Goal: Task Accomplishment & Management: Use online tool/utility

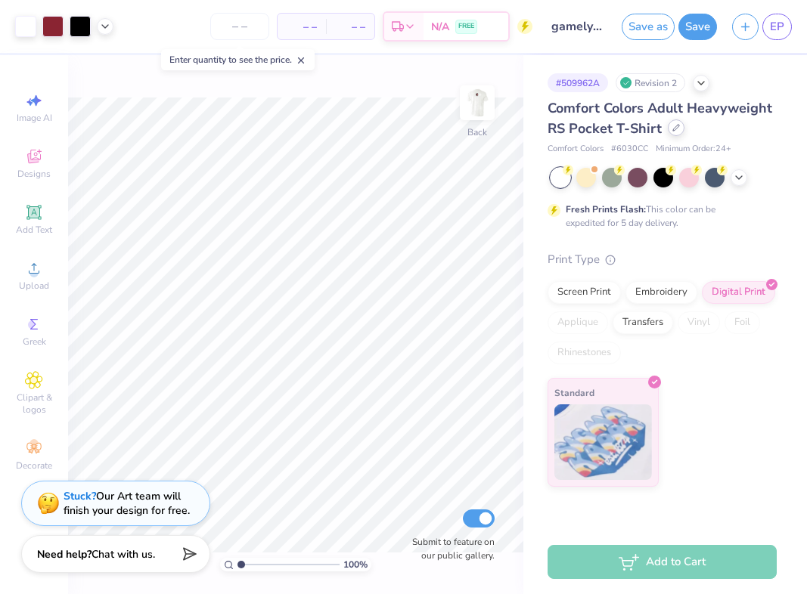
click at [672, 129] on icon at bounding box center [676, 128] width 8 height 8
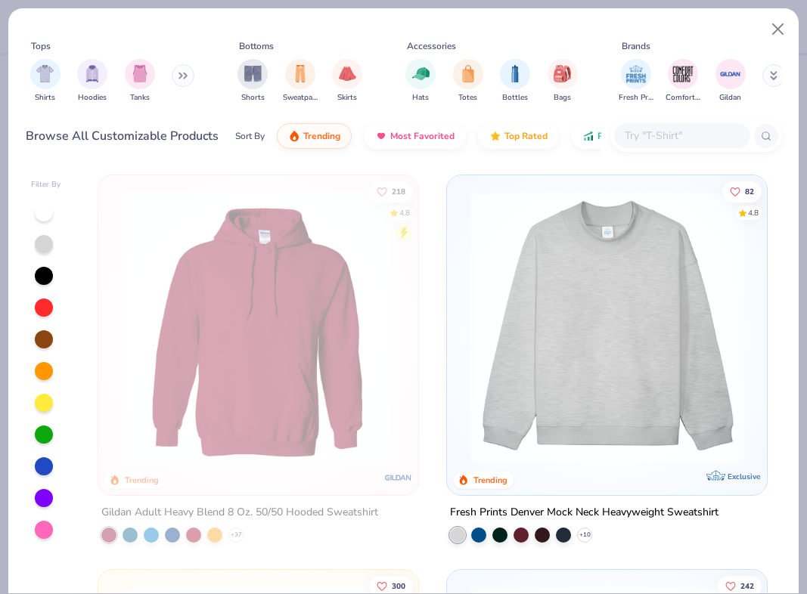
click at [608, 271] on img at bounding box center [607, 328] width 290 height 274
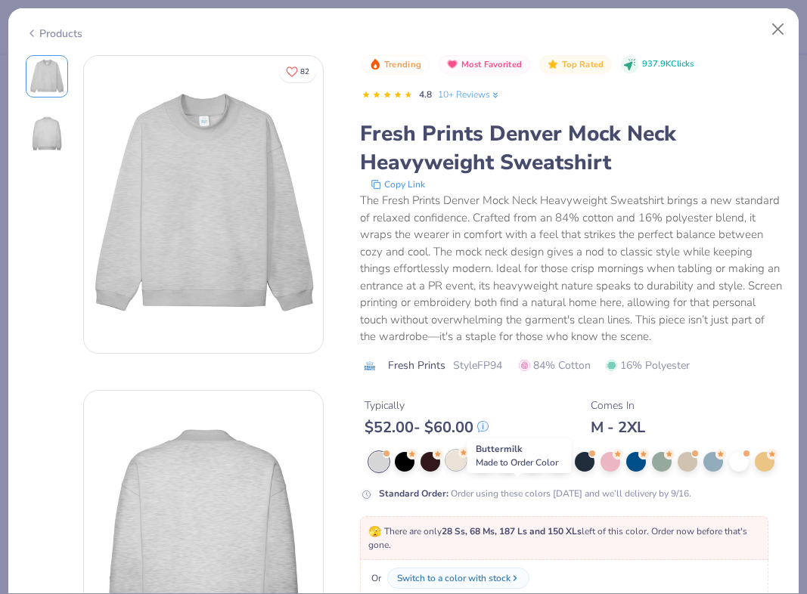
click at [466, 470] on div at bounding box center [456, 461] width 20 height 20
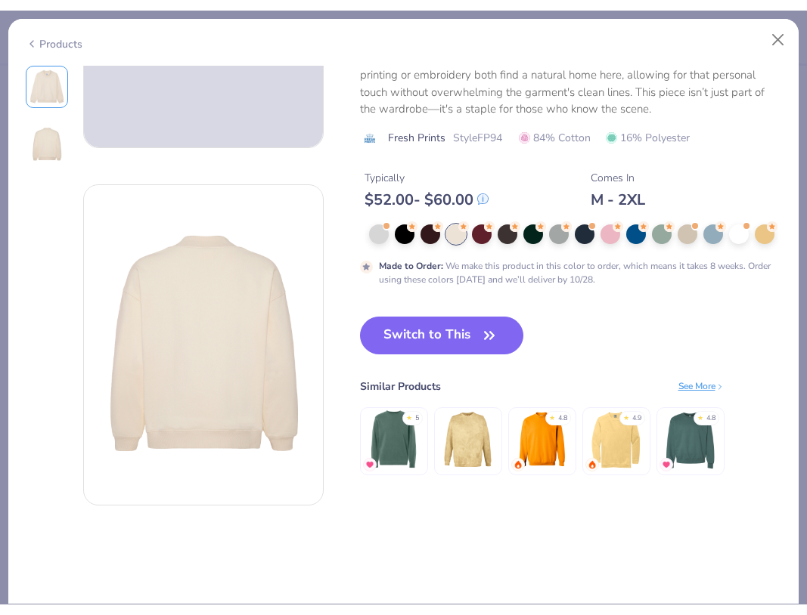
scroll to position [265, 0]
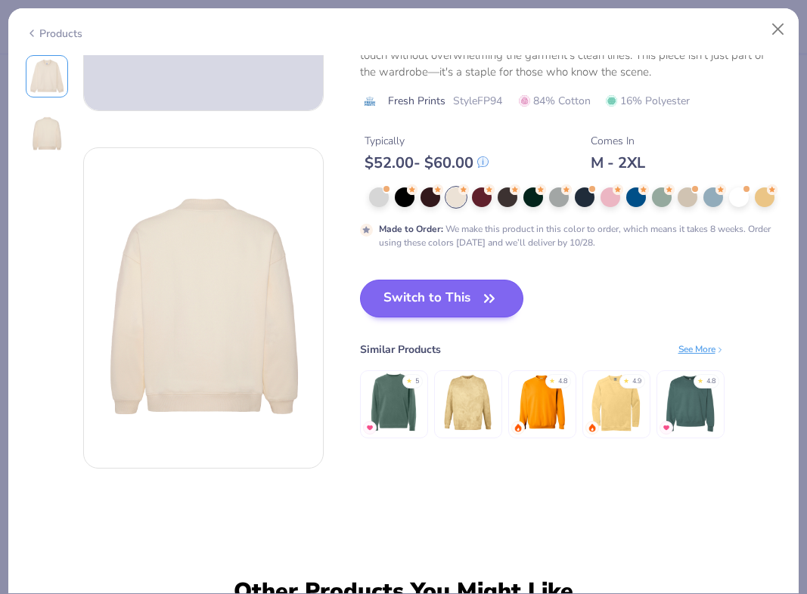
click at [500, 309] on icon "button" at bounding box center [489, 298] width 21 height 21
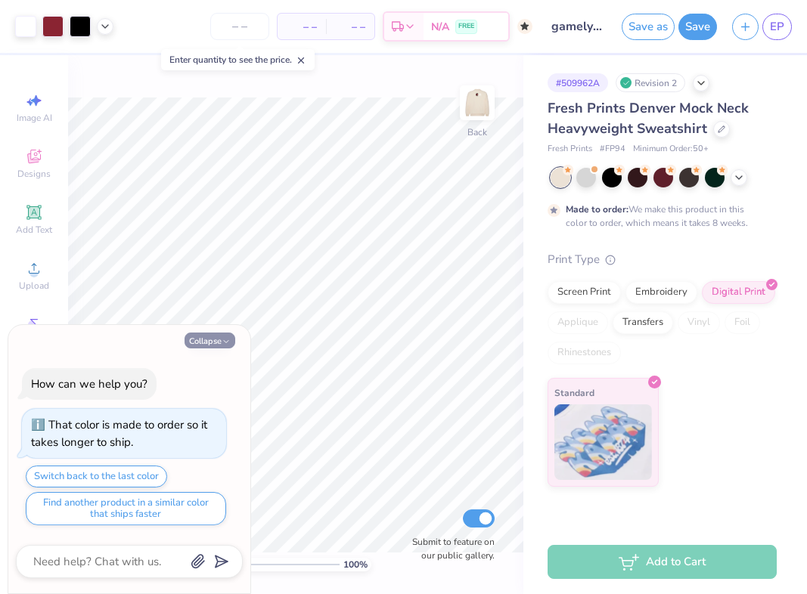
click at [212, 339] on button "Collapse" at bounding box center [209, 341] width 51 height 16
type textarea "x"
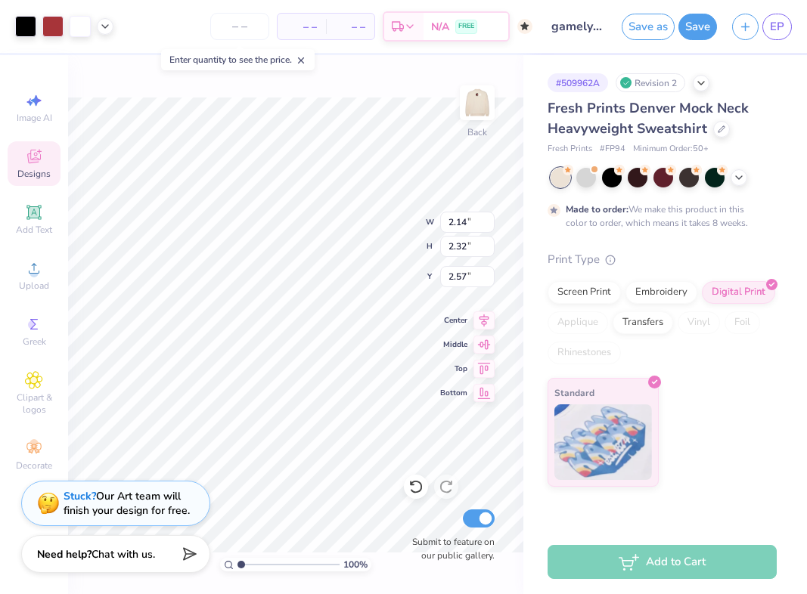
type input "11.94"
type input "12.93"
type input "10.04"
type input "14.82"
type input "1.34"
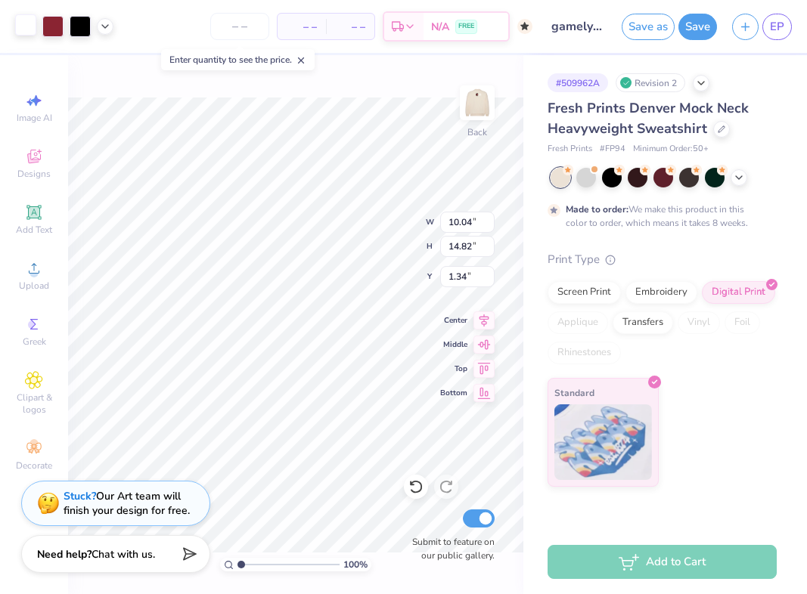
click at [22, 27] on div at bounding box center [25, 24] width 21 height 21
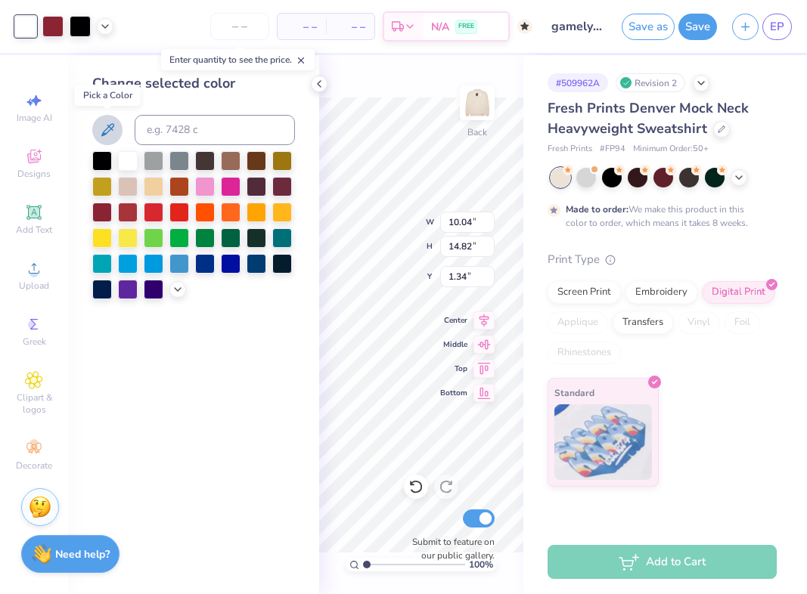
click at [108, 135] on icon at bounding box center [107, 130] width 18 height 18
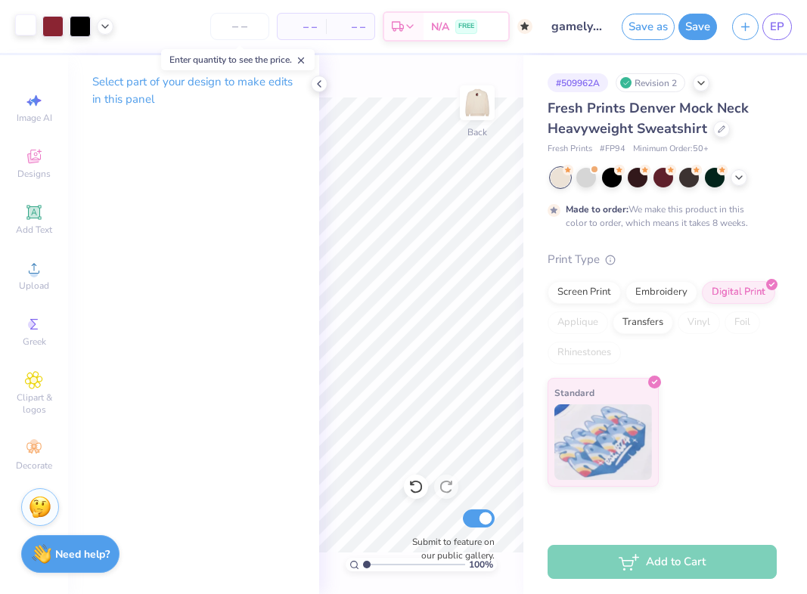
click at [31, 29] on div at bounding box center [25, 24] width 21 height 21
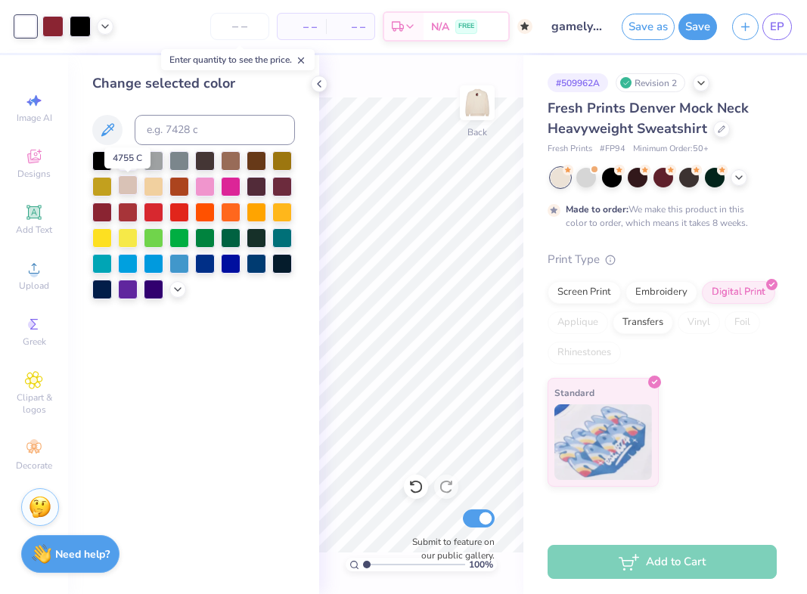
click at [129, 191] on div at bounding box center [128, 185] width 20 height 20
click at [113, 126] on icon at bounding box center [107, 130] width 18 height 18
click at [169, 133] on input at bounding box center [215, 130] width 160 height 30
click at [174, 283] on div at bounding box center [193, 225] width 203 height 148
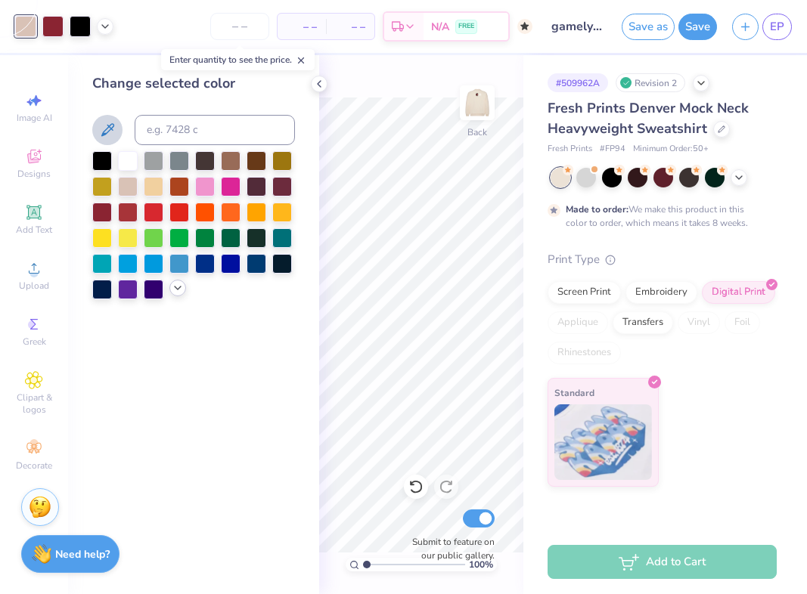
click at [178, 290] on polyline at bounding box center [178, 288] width 6 height 3
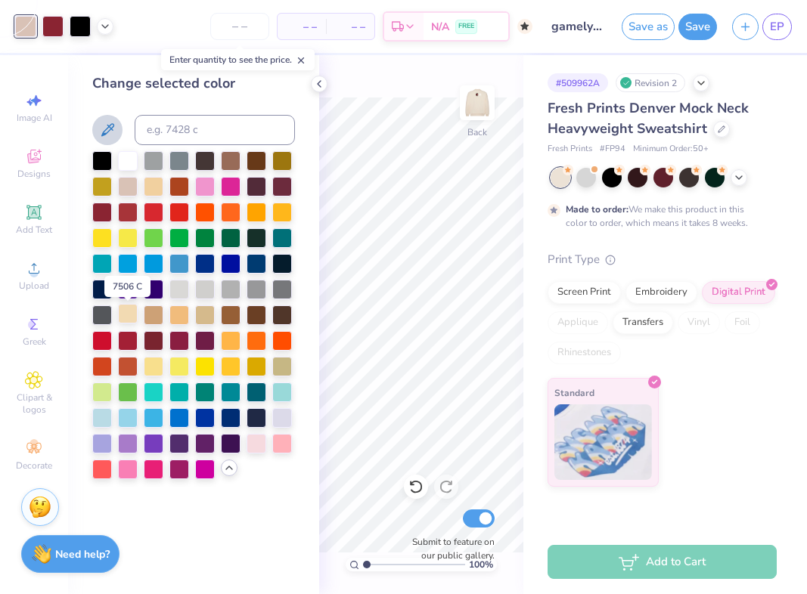
click at [127, 316] on div at bounding box center [128, 314] width 20 height 20
click at [110, 132] on icon at bounding box center [107, 130] width 18 height 18
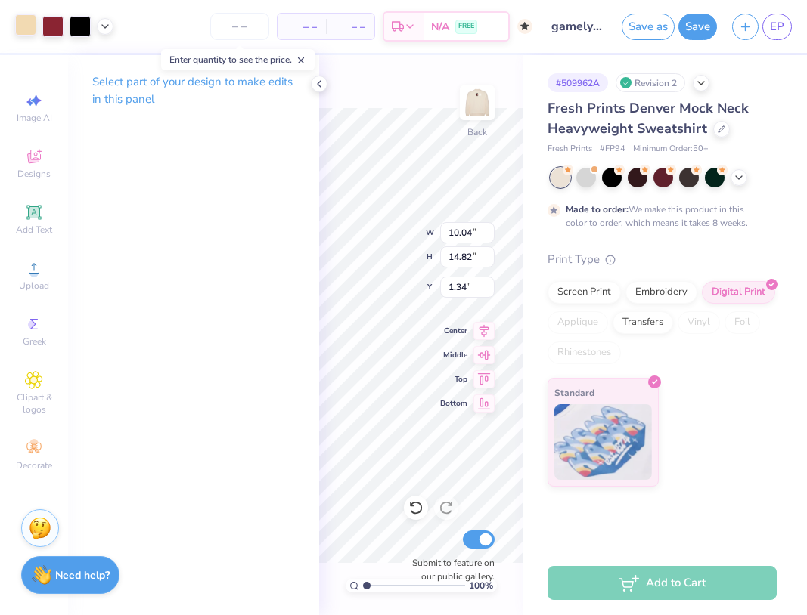
click at [31, 21] on div at bounding box center [25, 24] width 21 height 21
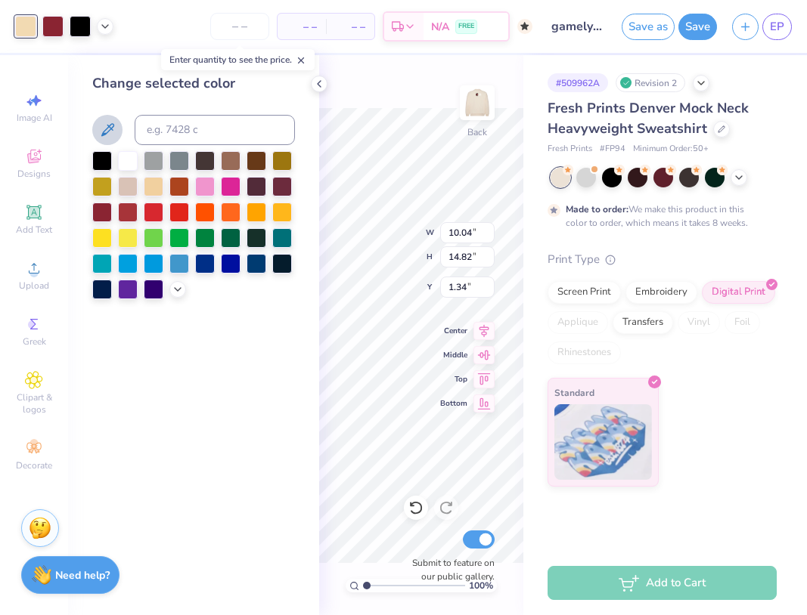
click at [107, 124] on icon at bounding box center [107, 130] width 18 height 18
click at [124, 187] on div at bounding box center [128, 185] width 20 height 20
click at [170, 137] on input at bounding box center [215, 130] width 160 height 30
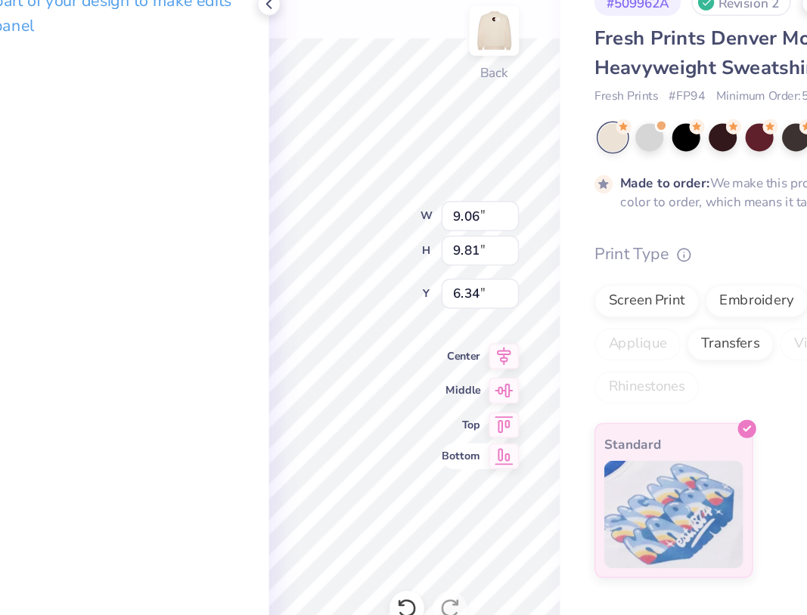
click at [352, 325] on div "100 % Back W 9.06 9.06 " H 9.81 9.81 " Y 6.34 6.34 " Center Middle Top Bottom S…" at bounding box center [421, 335] width 204 height 560
click at [473, 395] on icon at bounding box center [483, 404] width 21 height 18
type input "9.69"
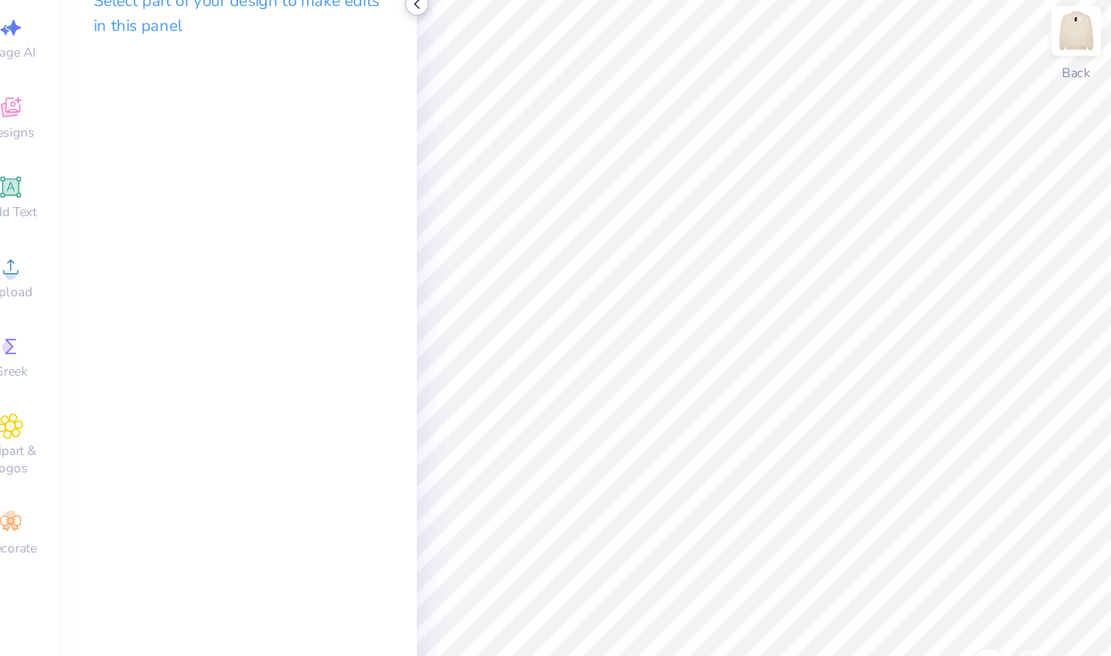
click at [313, 78] on icon at bounding box center [319, 84] width 12 height 12
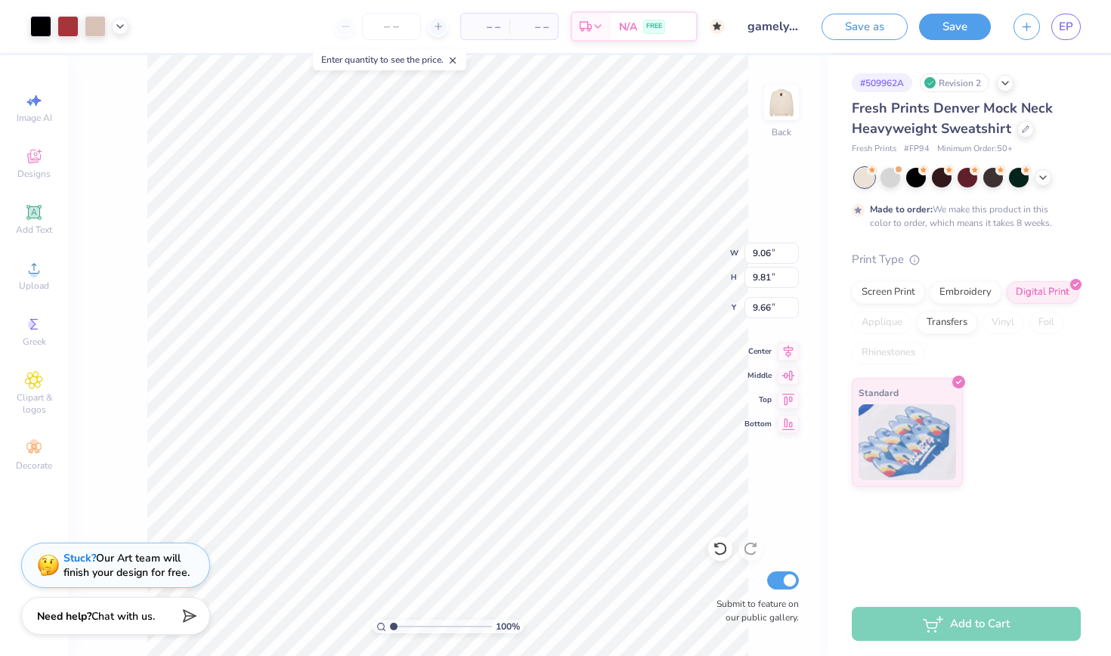
type input "7.02"
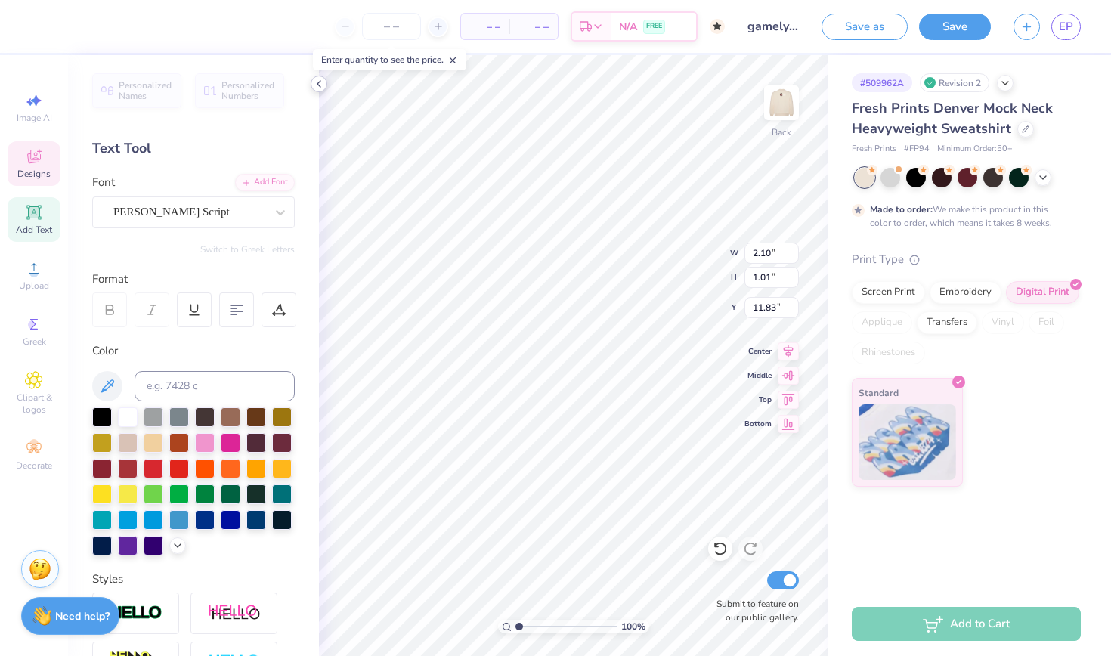
type input "17.87"
type input "2.68"
type input "1.08"
type input "13.78"
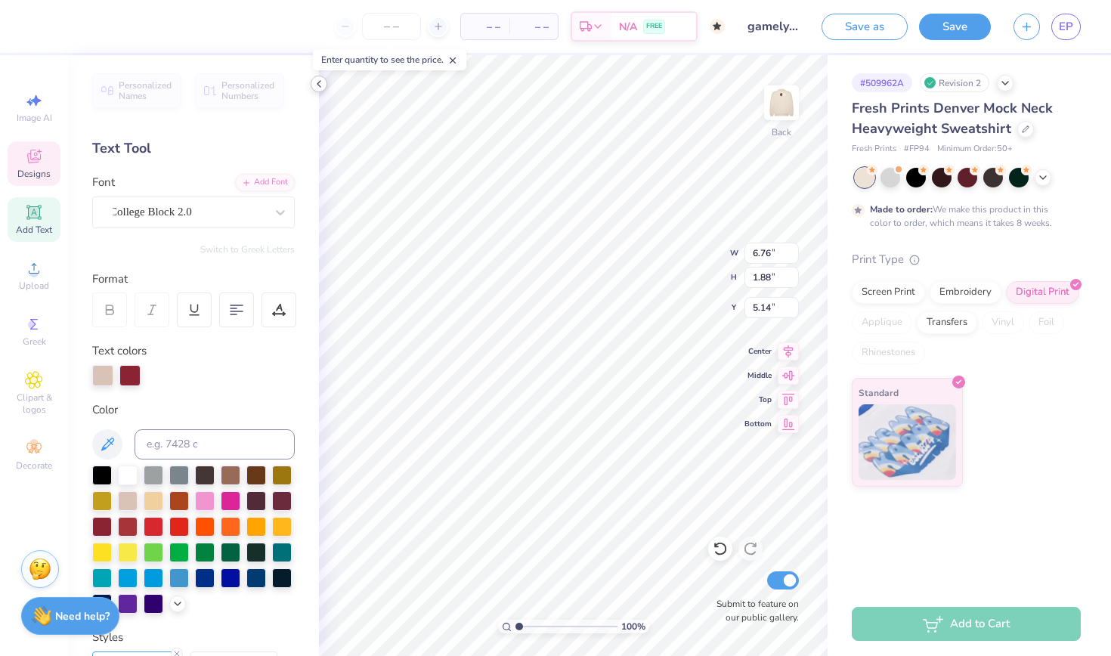
type input "5.48"
type input "9.44"
type input "4.15"
type input "1.34"
type input "6.76"
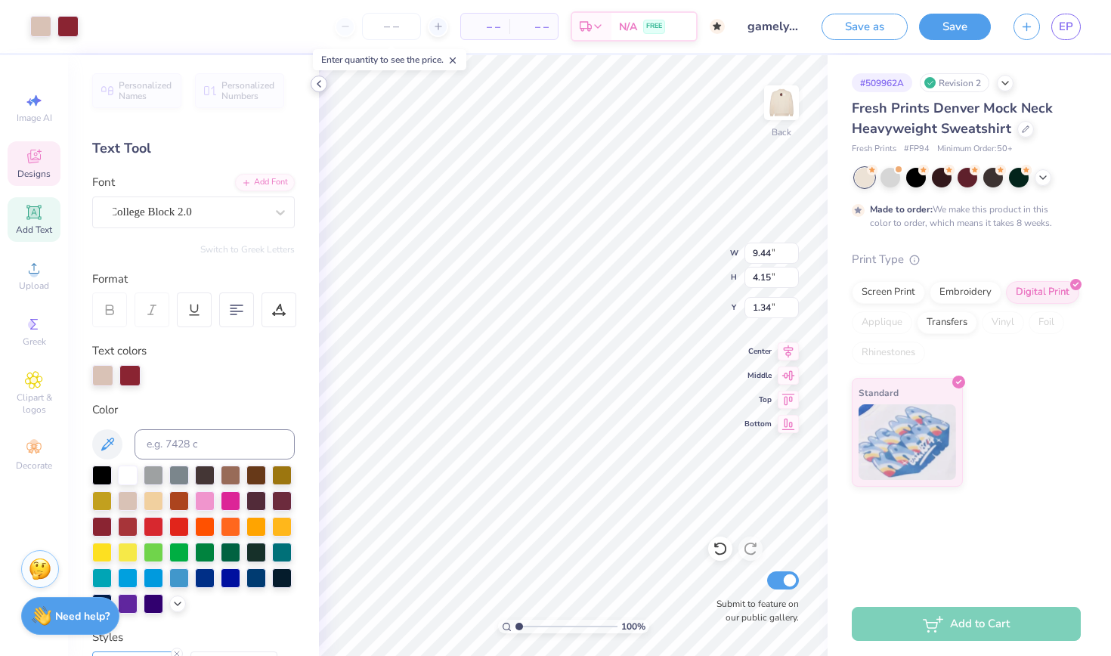
type input "1.88"
type input "5.48"
type input "9.44"
type input "4.15"
type input "1.34"
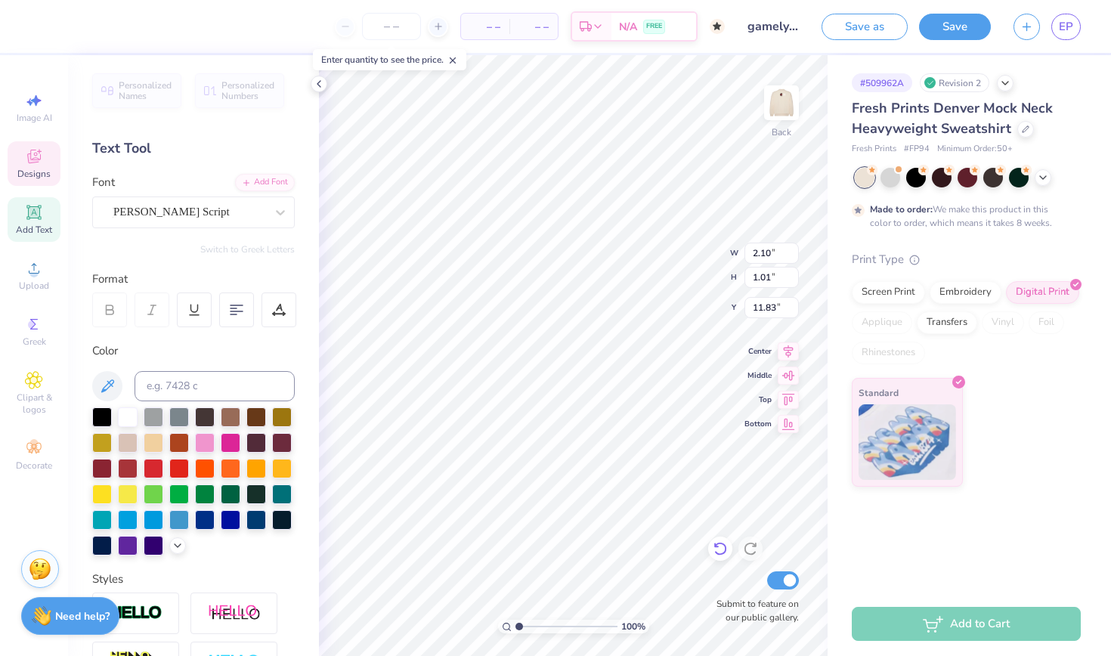
type input "11.93"
type input "2.54"
type input "1.22"
type input "11.78"
type input "2.72"
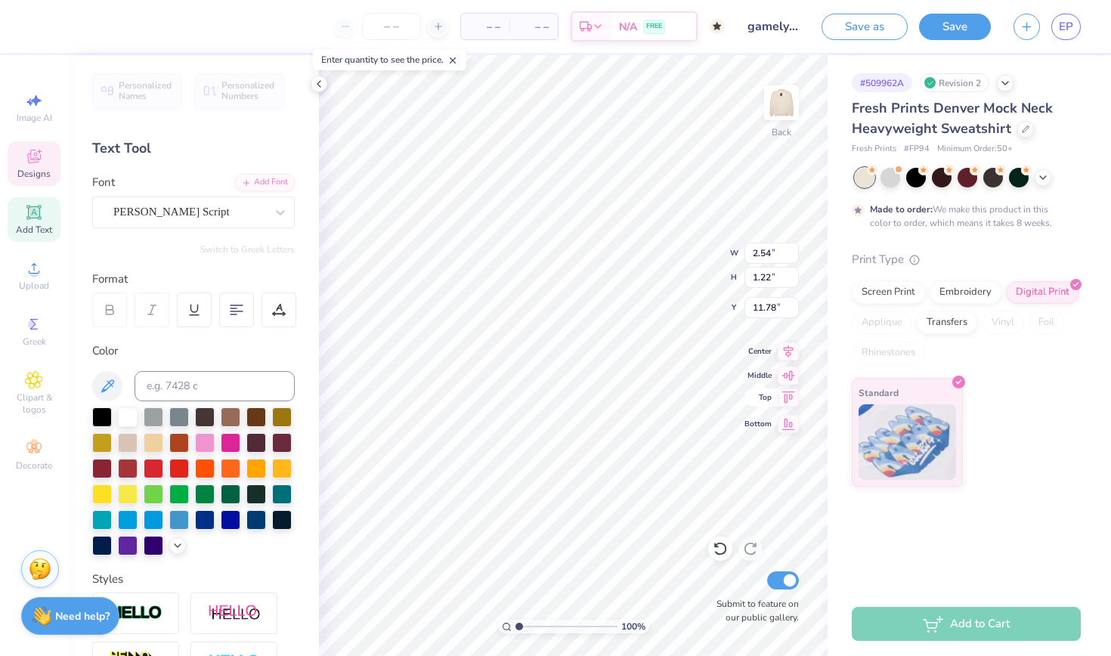
type input "0.97"
type input "12.82"
type input "6.25"
type input "9.81"
type input "7.02"
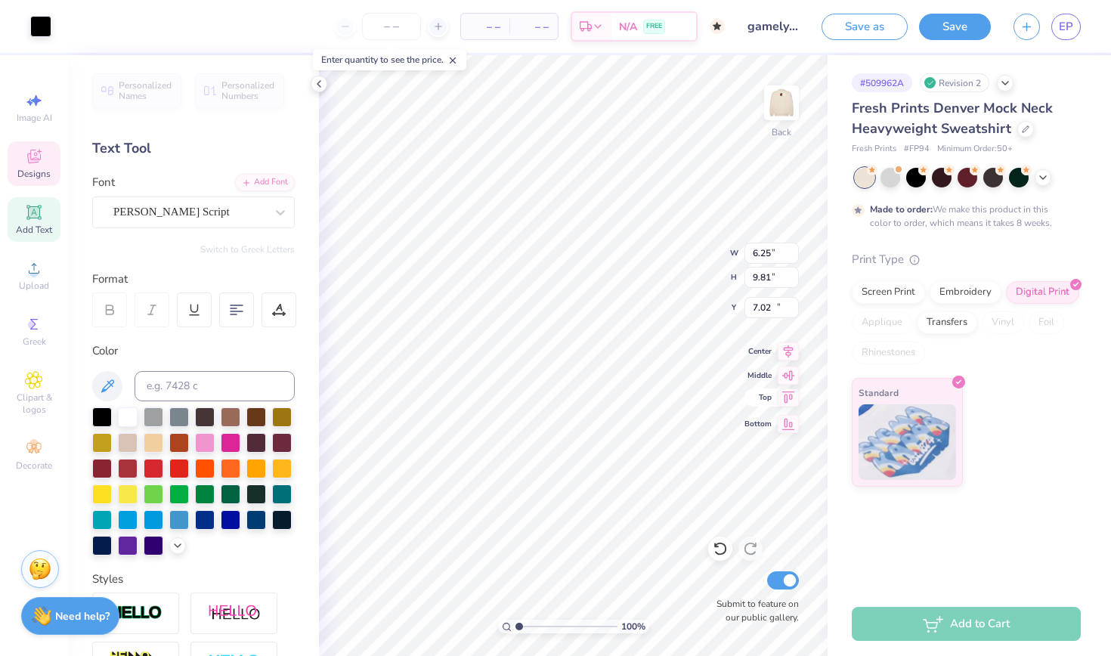
type input "2.54"
type input "1.22"
type input "11.78"
click at [789, 401] on icon at bounding box center [788, 398] width 21 height 18
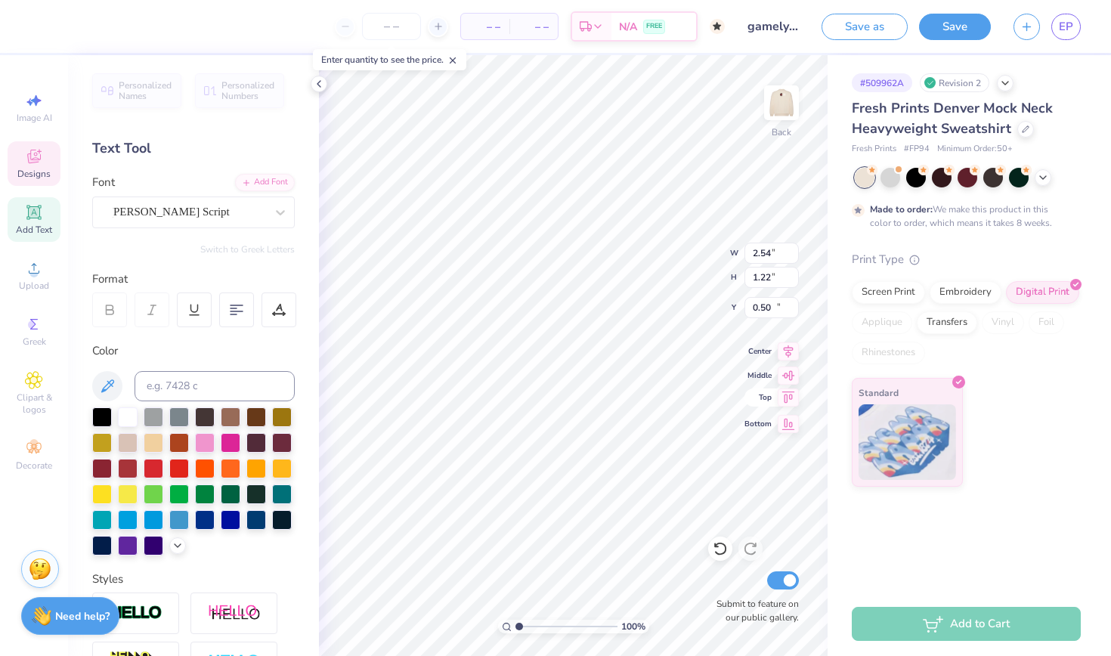
click at [789, 401] on icon at bounding box center [788, 398] width 21 height 18
type input "11.78"
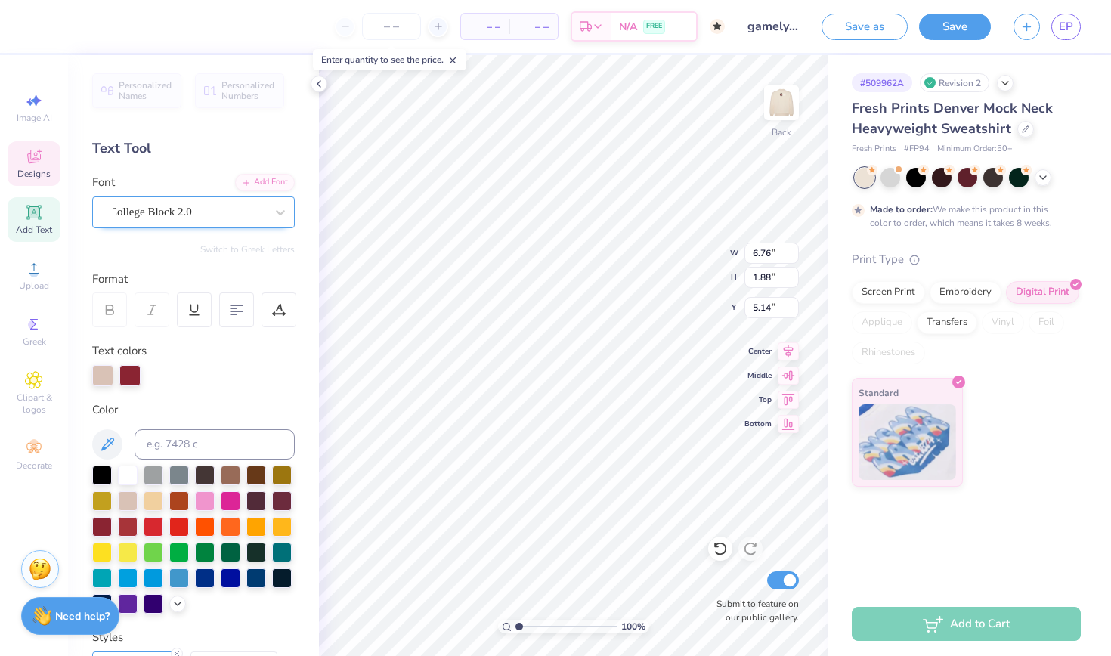
type input "6.08"
type input "1.93"
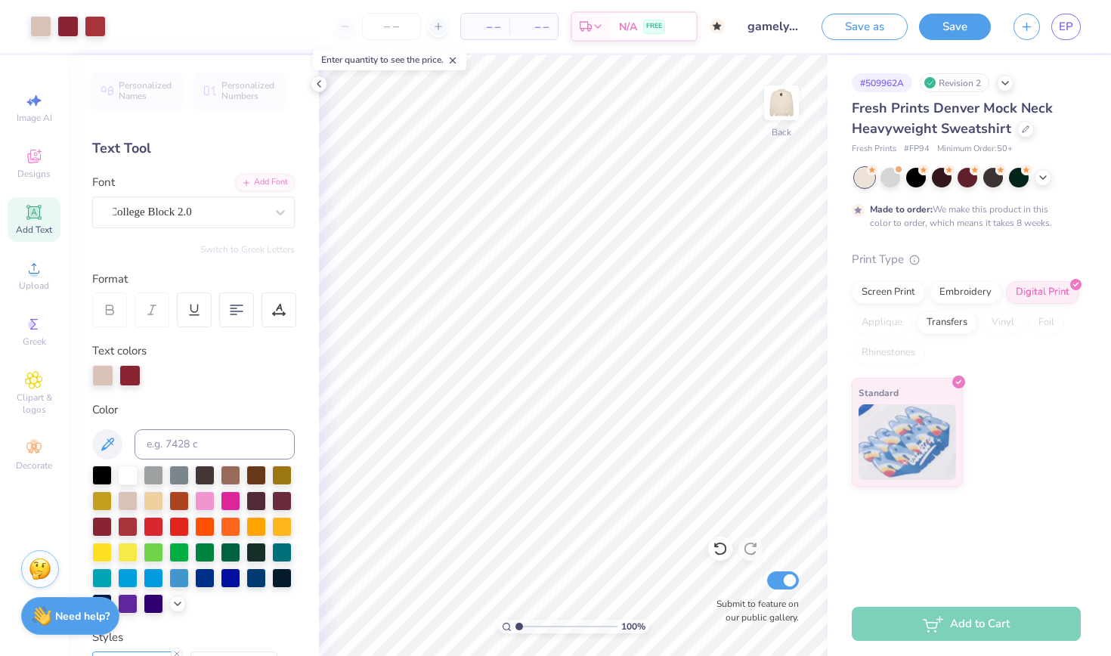
click at [33, 218] on icon at bounding box center [33, 212] width 14 height 14
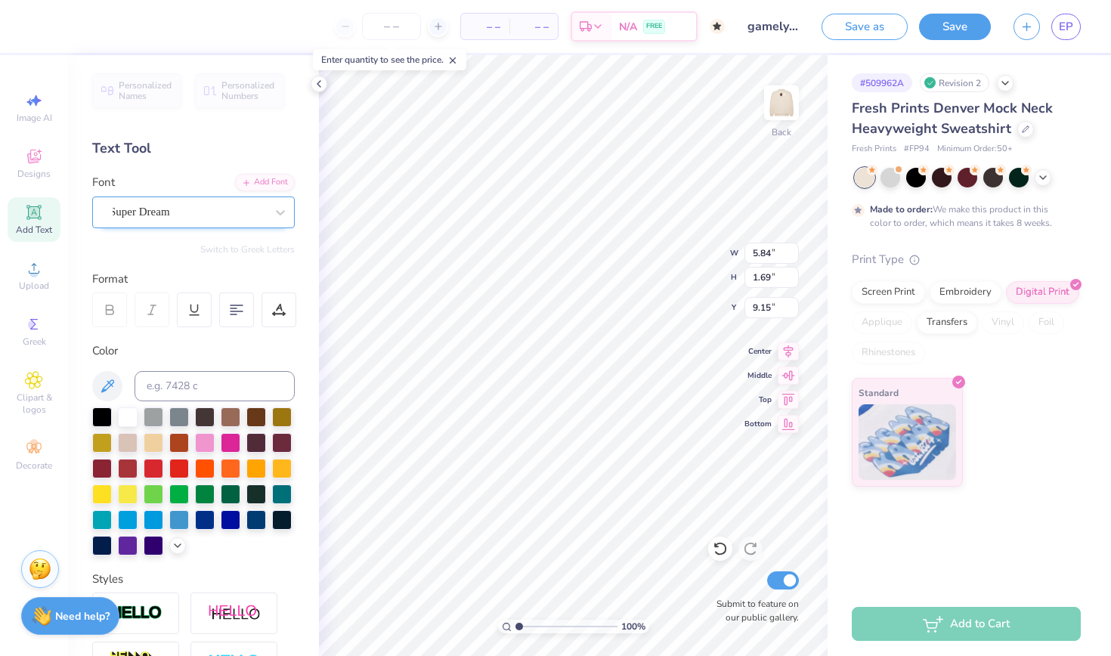
click at [199, 216] on div "Super Dream" at bounding box center [187, 211] width 159 height 23
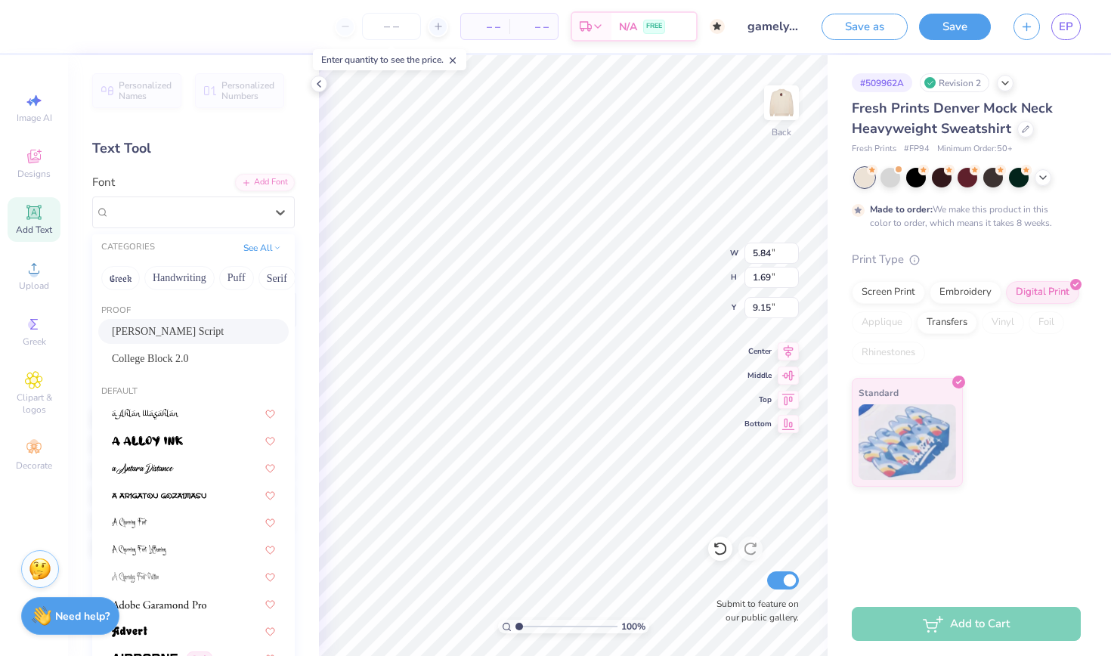
click at [181, 337] on div "[PERSON_NAME] Script" at bounding box center [193, 332] width 163 height 16
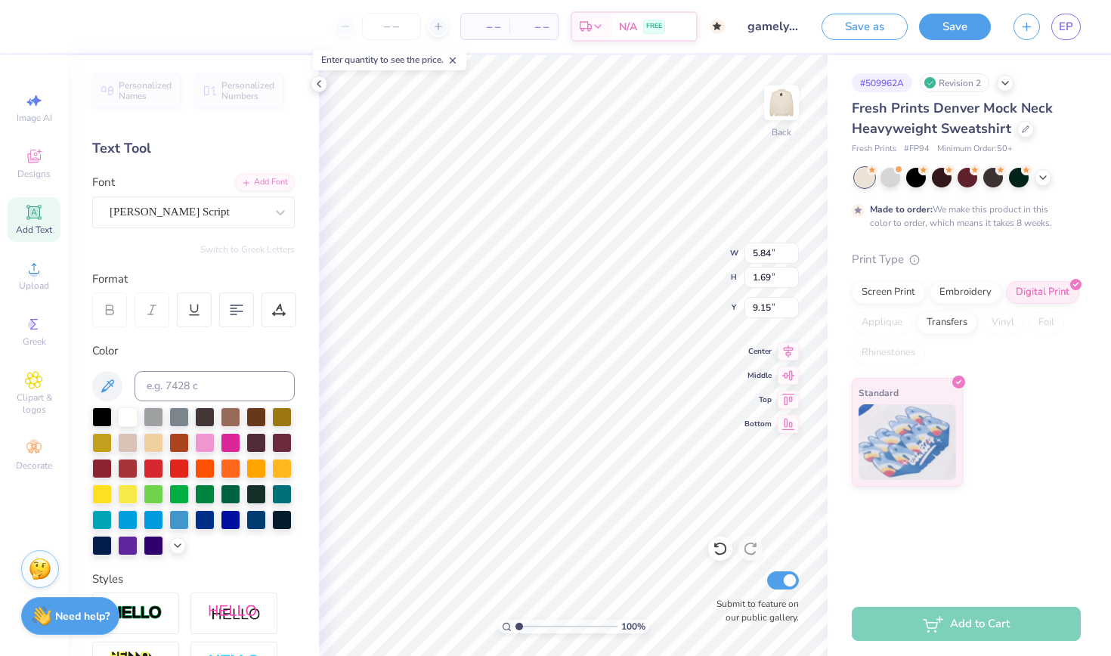
type input "7.91"
type input "1.98"
type input "9.01"
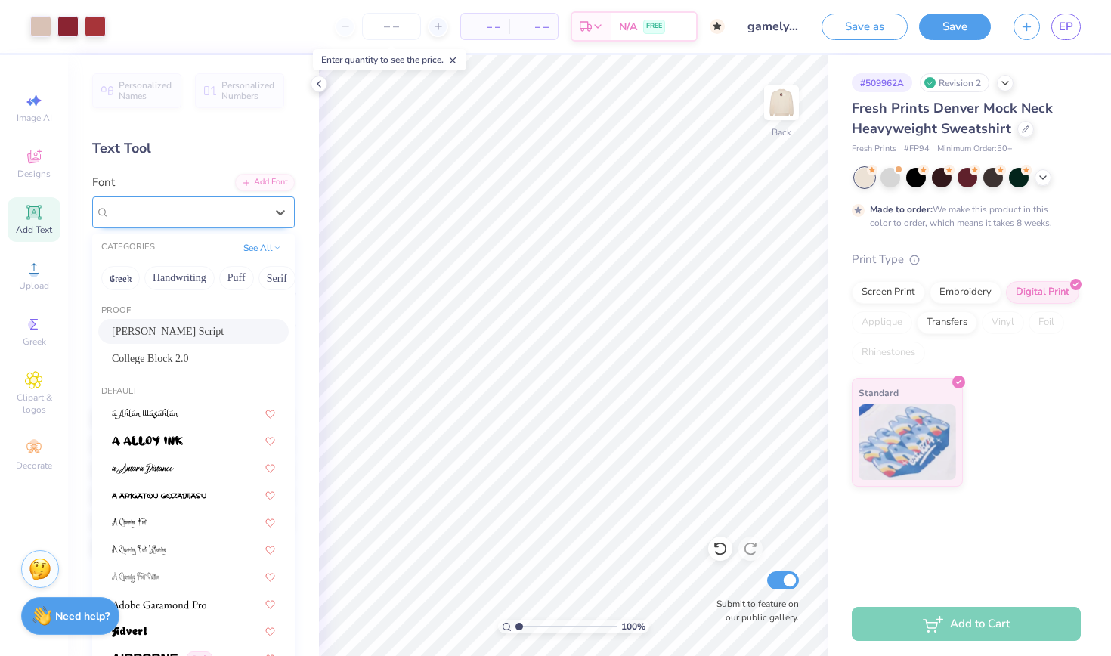
click at [169, 213] on div "[PERSON_NAME] Script" at bounding box center [187, 211] width 159 height 23
click at [199, 331] on div "[PERSON_NAME] Script" at bounding box center [193, 332] width 163 height 16
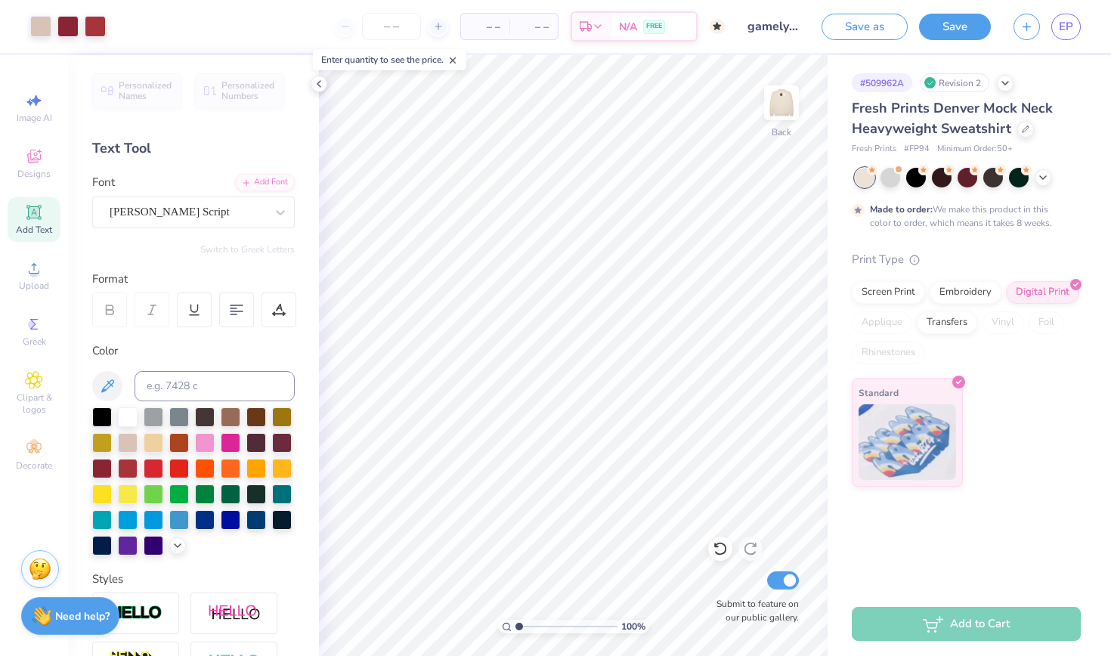
click at [53, 216] on div "Add Text" at bounding box center [34, 219] width 53 height 45
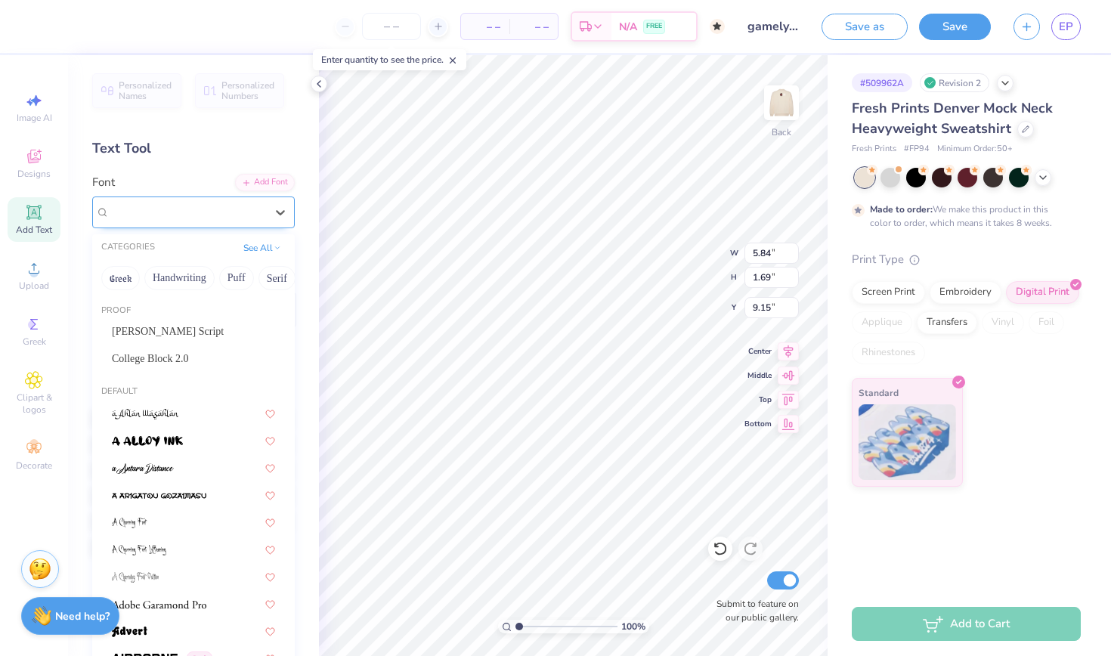
click at [138, 211] on span "Super Dream" at bounding box center [140, 211] width 60 height 17
click at [143, 335] on span "[PERSON_NAME] Script" at bounding box center [168, 332] width 112 height 16
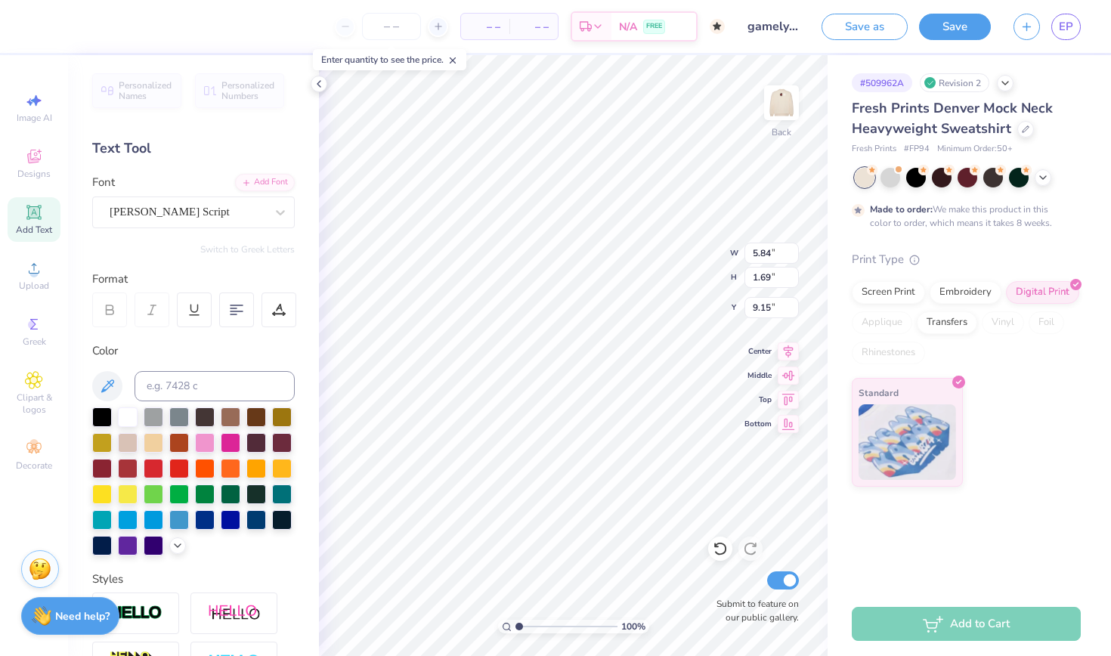
type input "7.91"
type input "1.98"
type input "9.01"
type textarea "T"
type textarea "S"
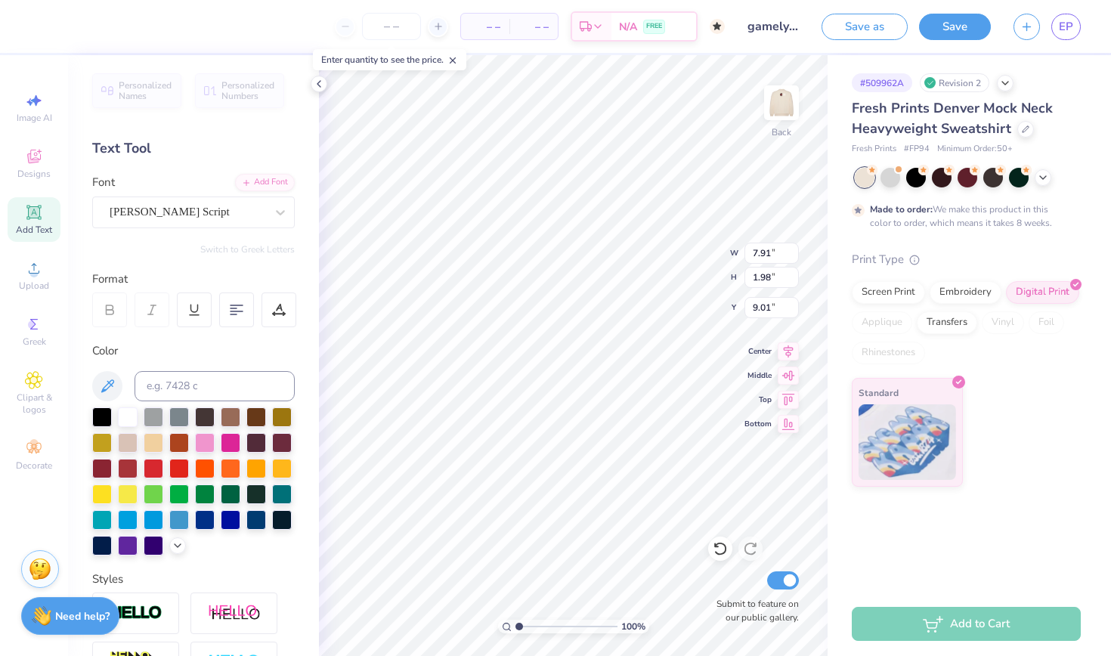
type textarea "South"
type input "15.23"
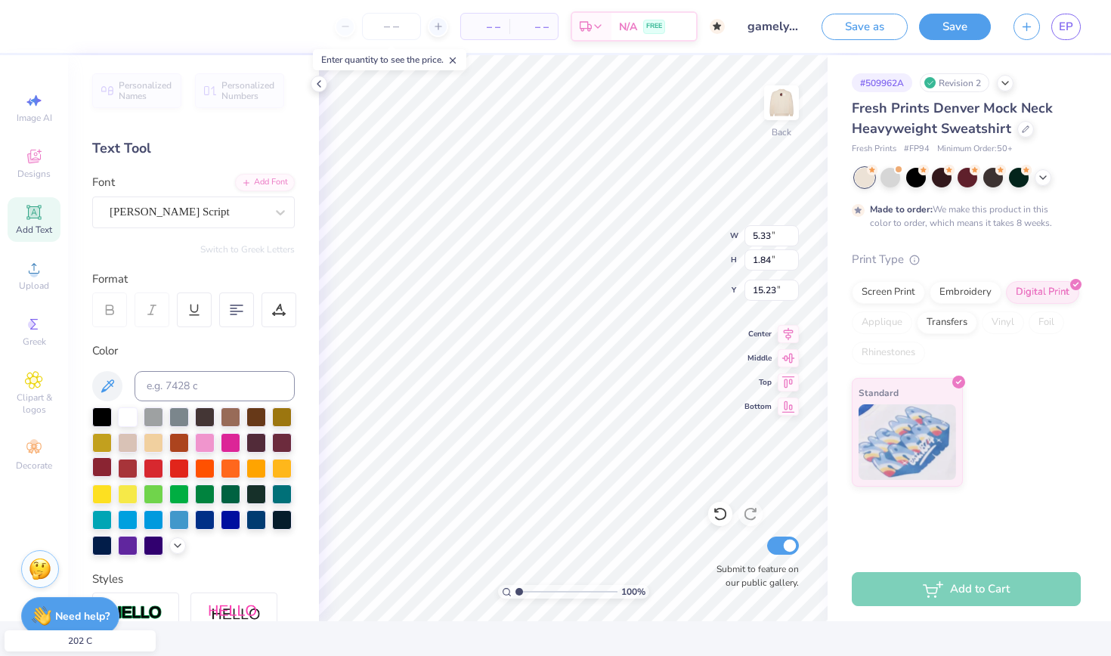
click at [95, 466] on div at bounding box center [102, 467] width 20 height 20
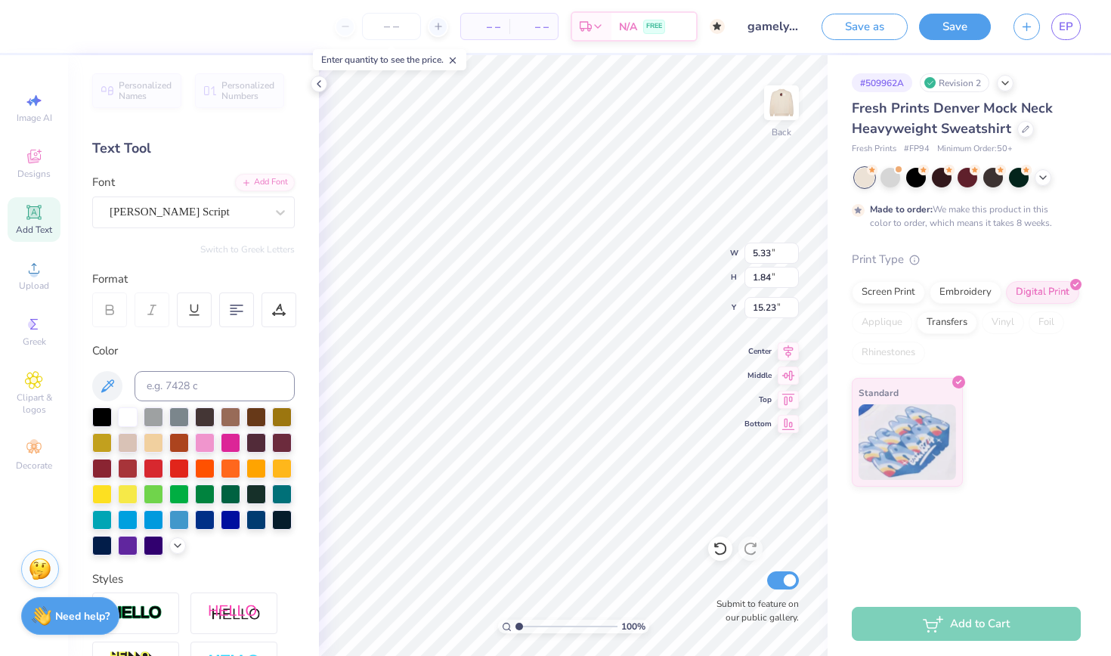
type input "2.47"
type input "0.85"
type input "16.22"
type input "17.26"
type input "6.76"
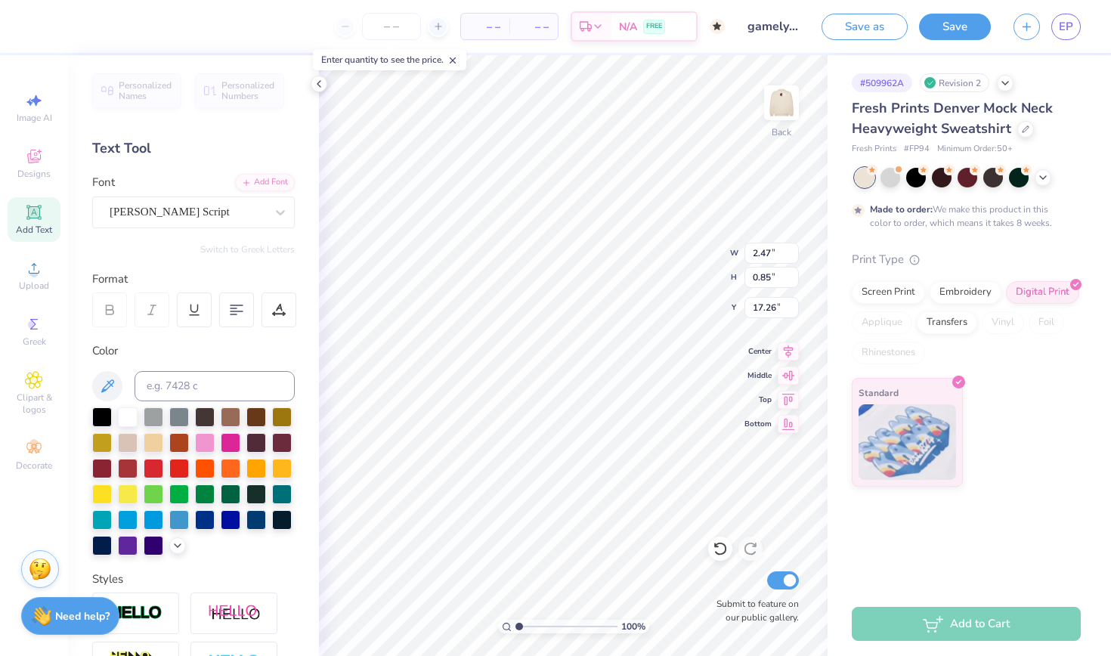
type input "1.88"
type input "6.08"
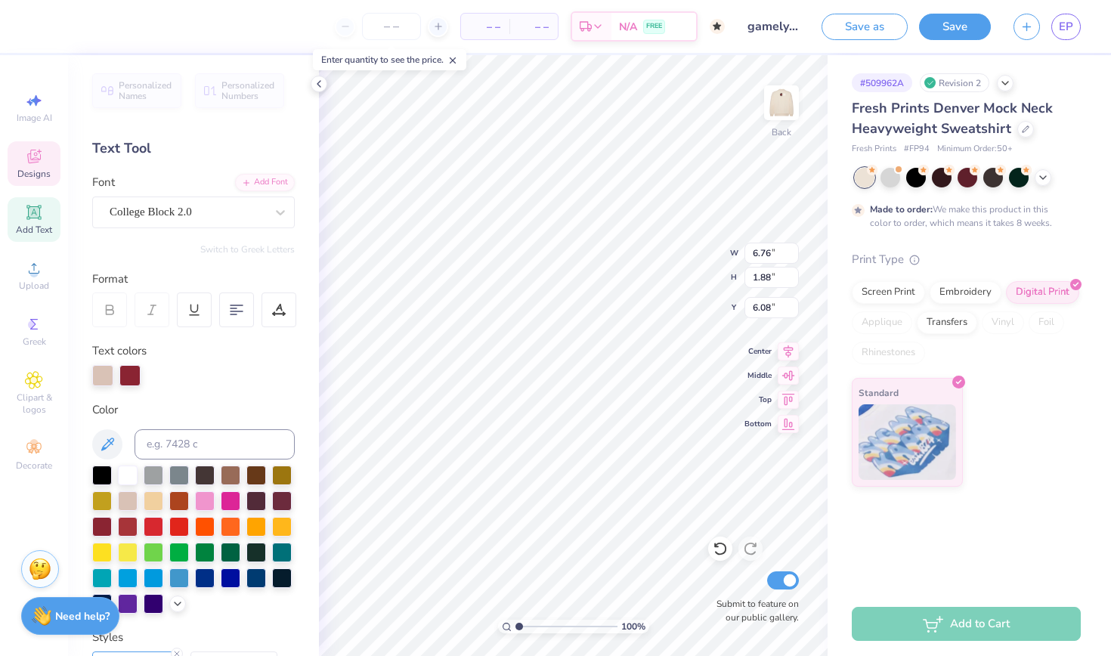
type input "2.16"
type input "2.06"
type input "8.43"
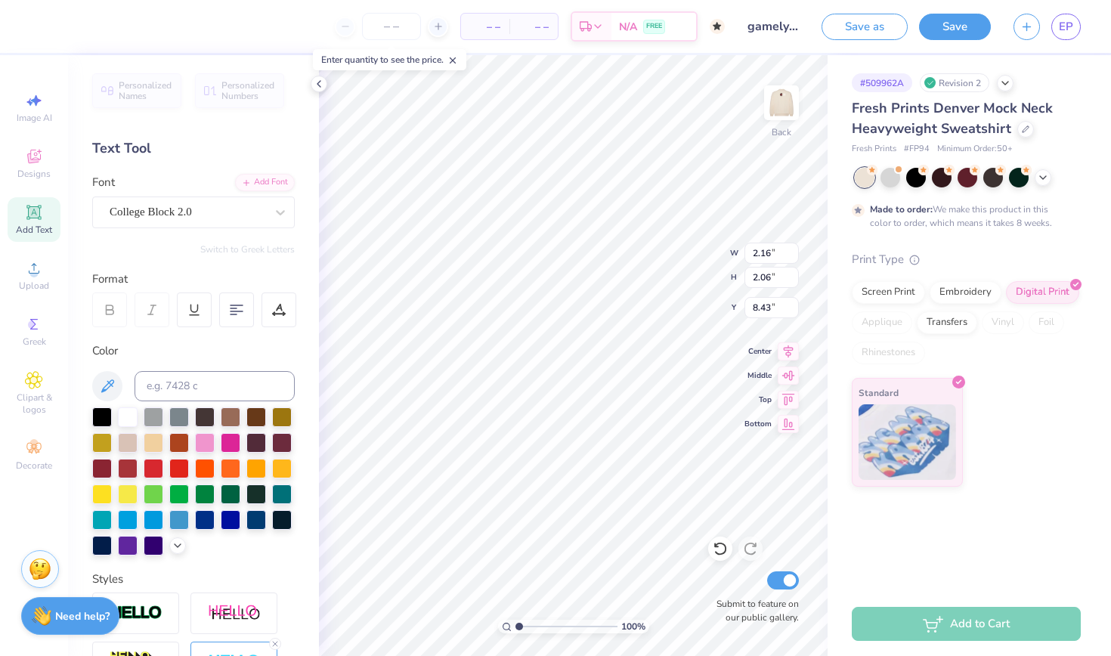
type input "2.47"
type input "0.85"
type input "17.26"
type textarea "S"
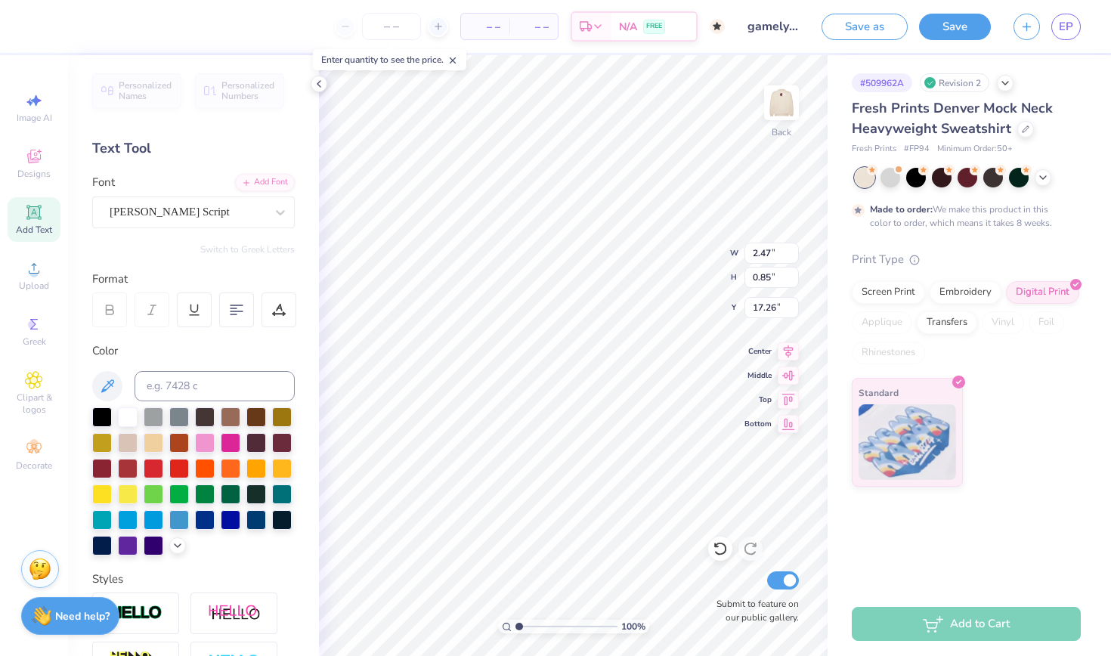
type textarea "Carolina"
type input "15.30"
type textarea "C"
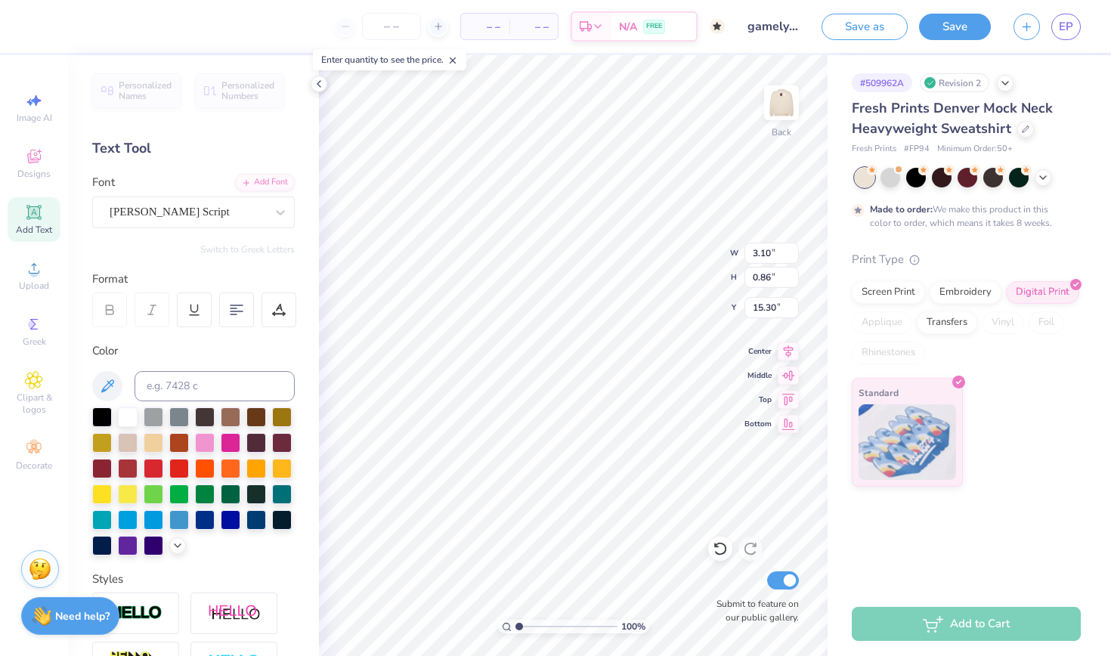
type textarea "F"
type input "17.26"
type textarea "Columbia"
type input "3.10"
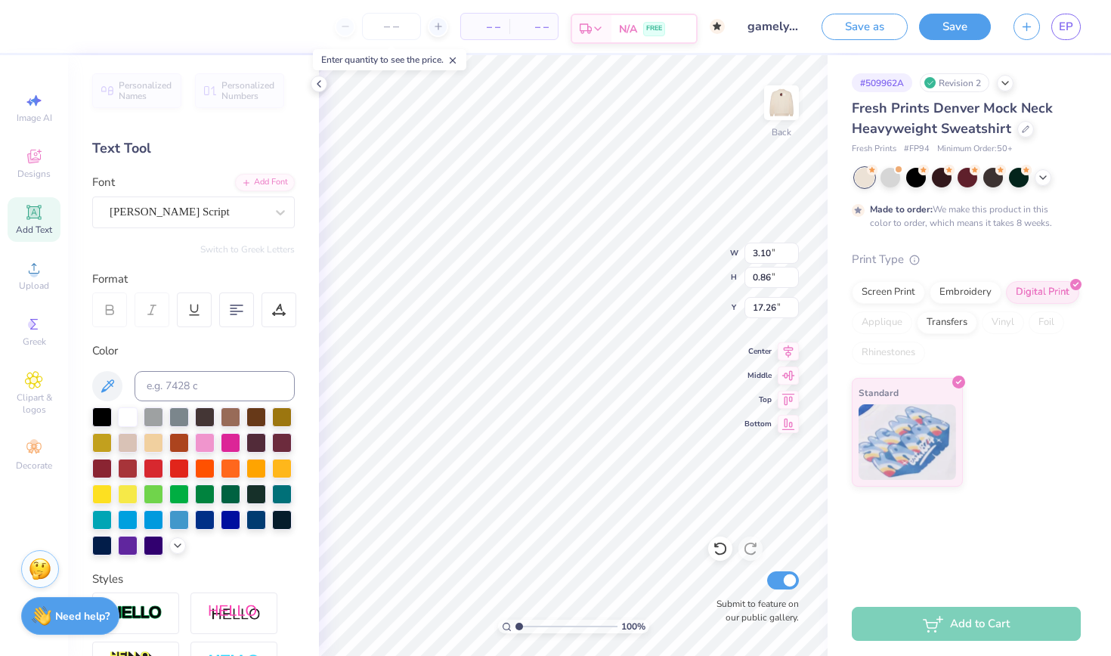
type input "0.86"
type input "2.47"
type input "0.85"
type input "15.89"
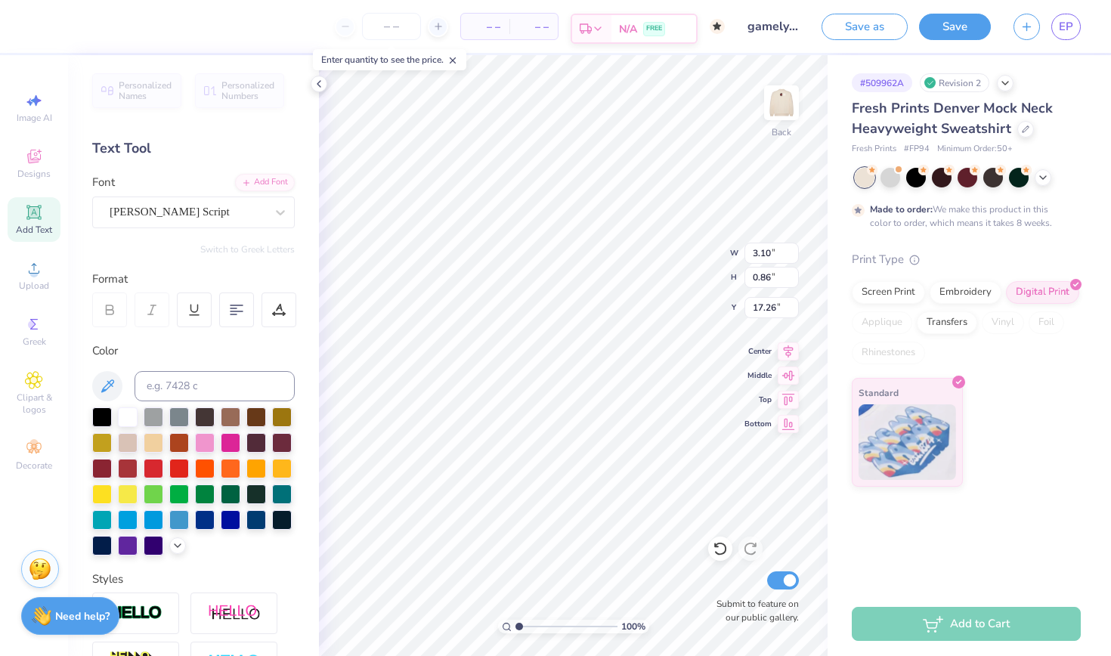
type textarea "SC"
type input "3.23"
type input "0.86"
type input "17.26"
type input "1.93"
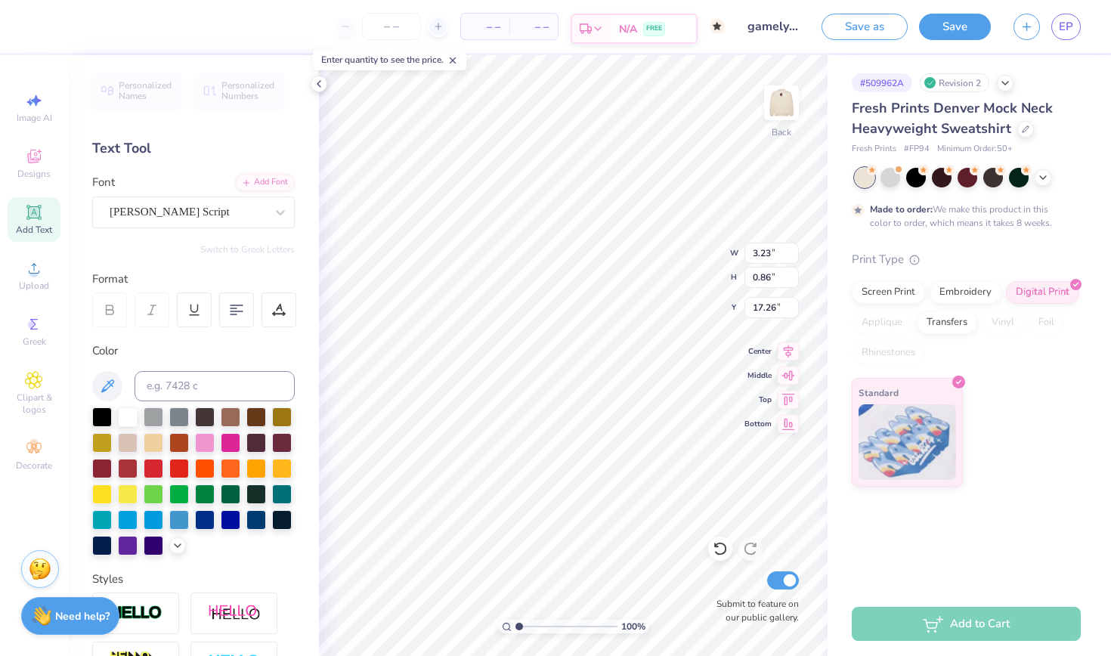
type input "0.88"
type input "17.25"
type input "3.23"
type input "0.86"
type input "17.26"
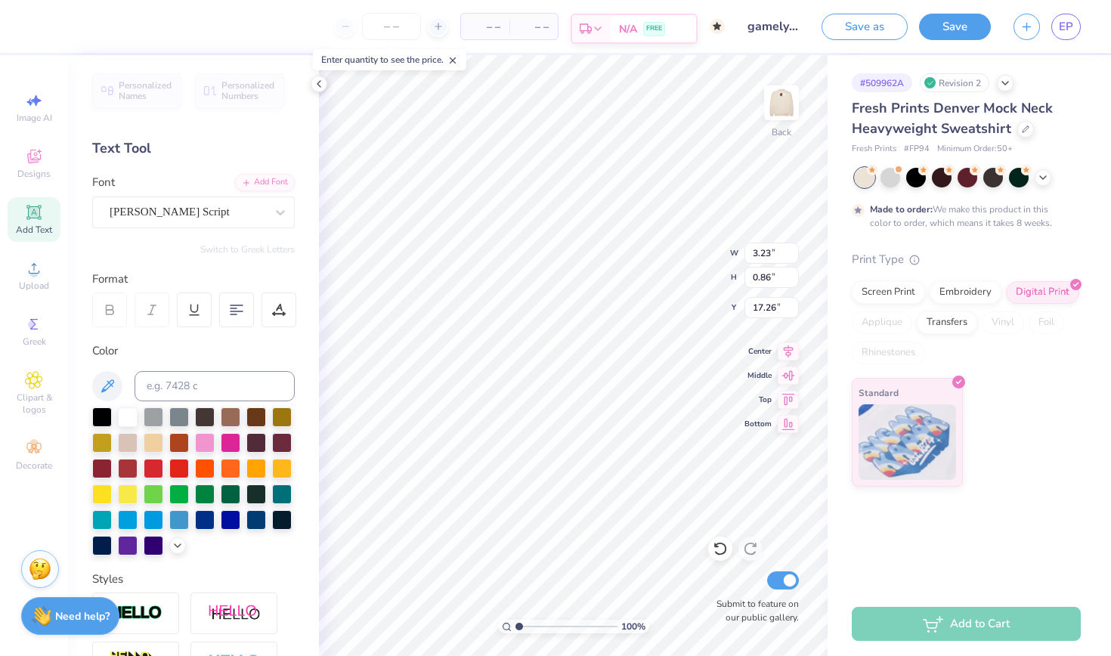
scroll to position [0, 7]
type textarea "[GEOGRAPHIC_DATA], [US_STATE]"
type input "17.17"
type input "7.76"
type input "0.73"
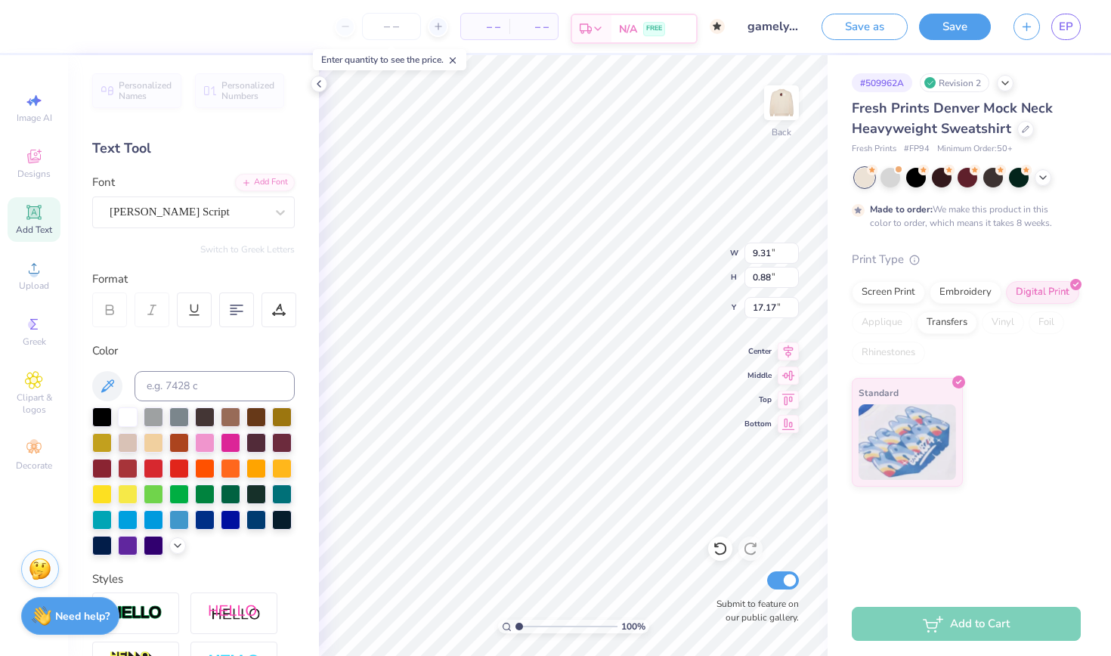
type input "17.32"
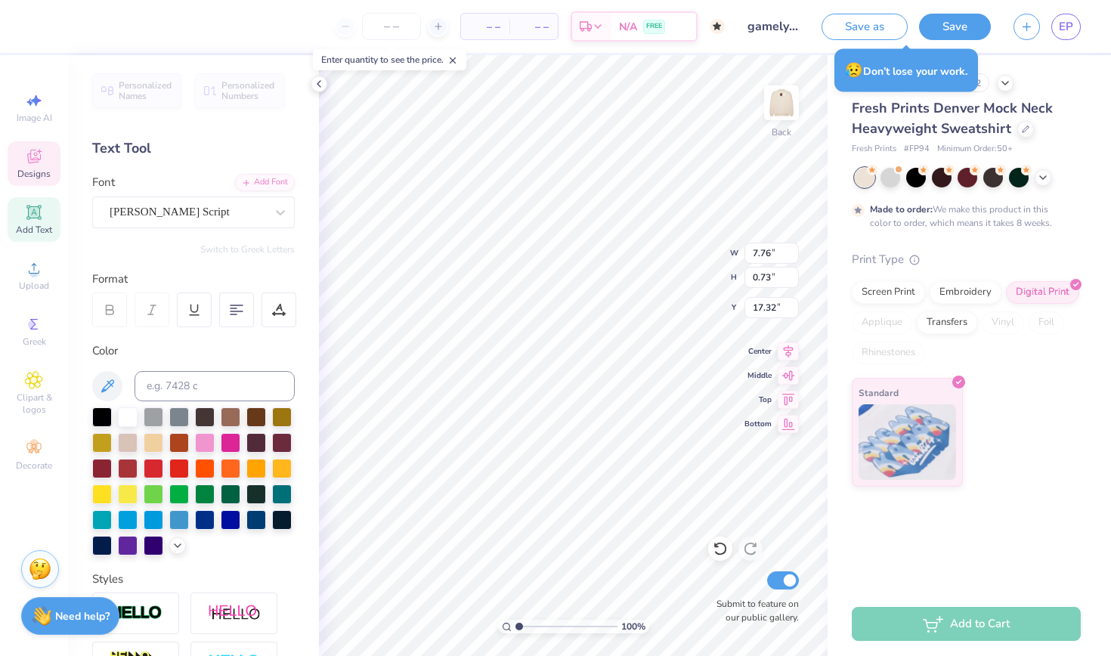
click at [33, 166] on div "Designs" at bounding box center [34, 163] width 53 height 45
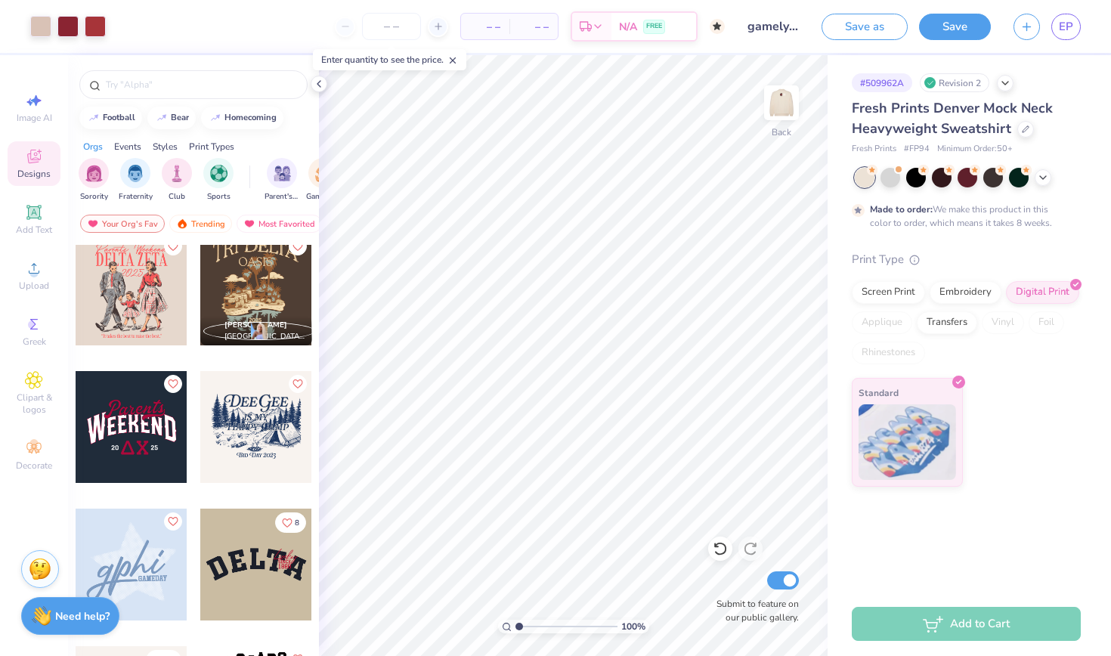
scroll to position [5105, 0]
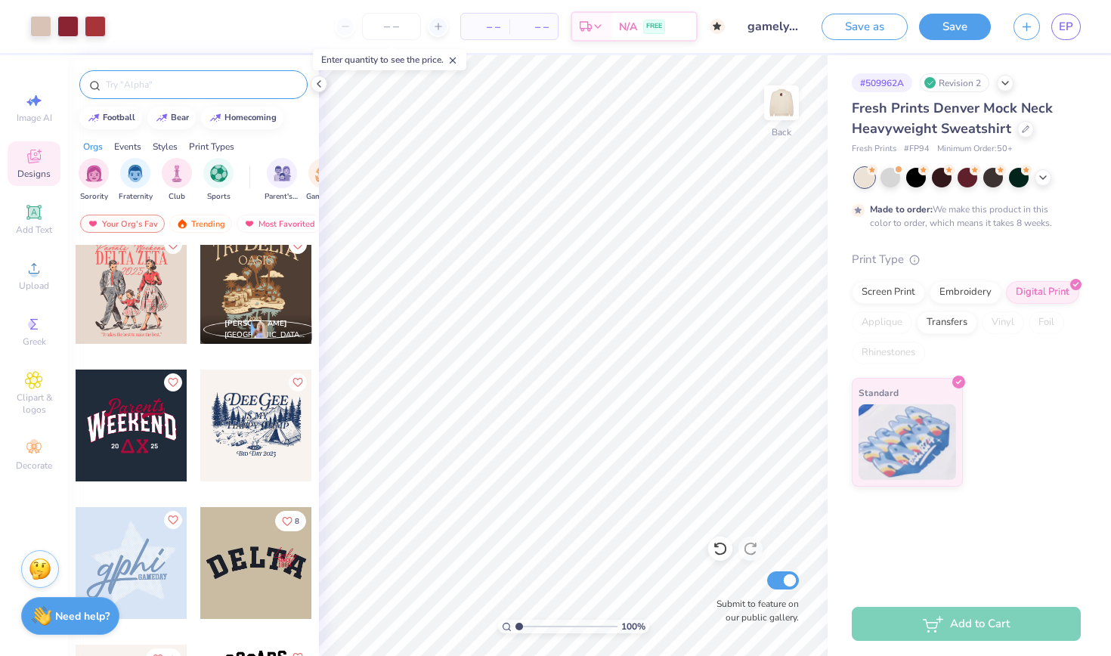
click at [124, 79] on input "text" at bounding box center [201, 84] width 194 height 15
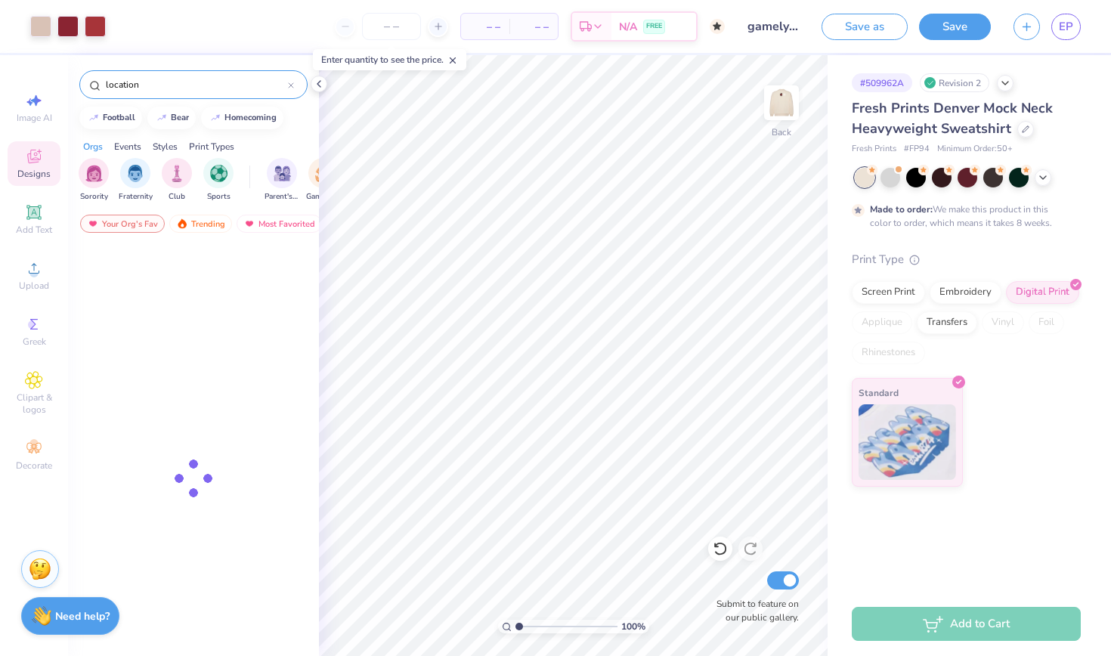
type input "location"
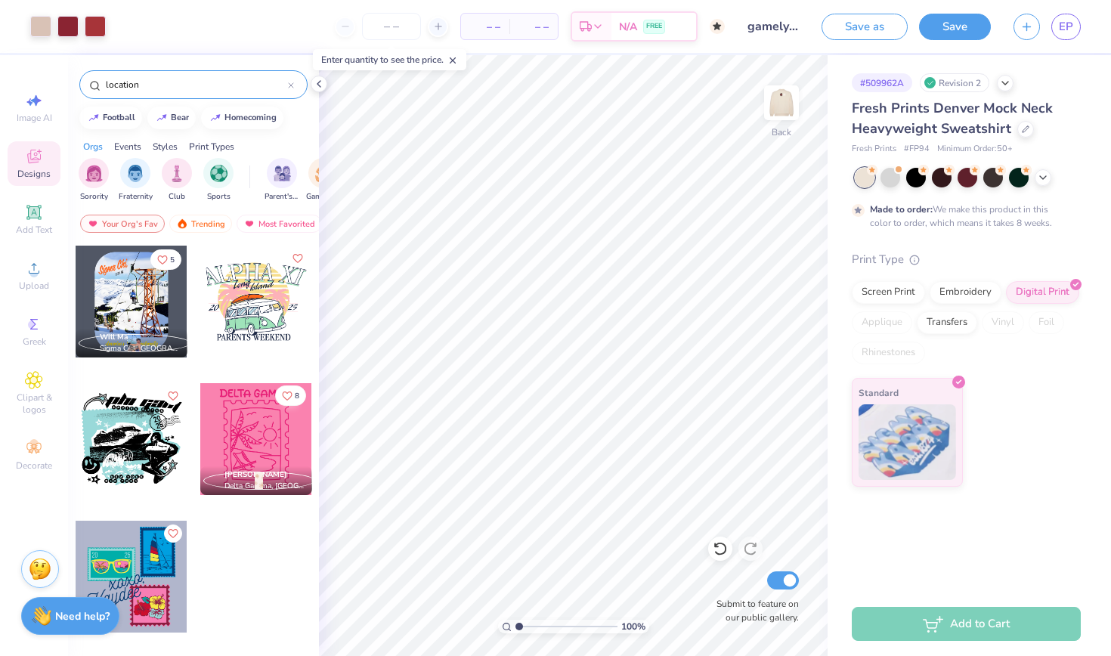
scroll to position [0, 0]
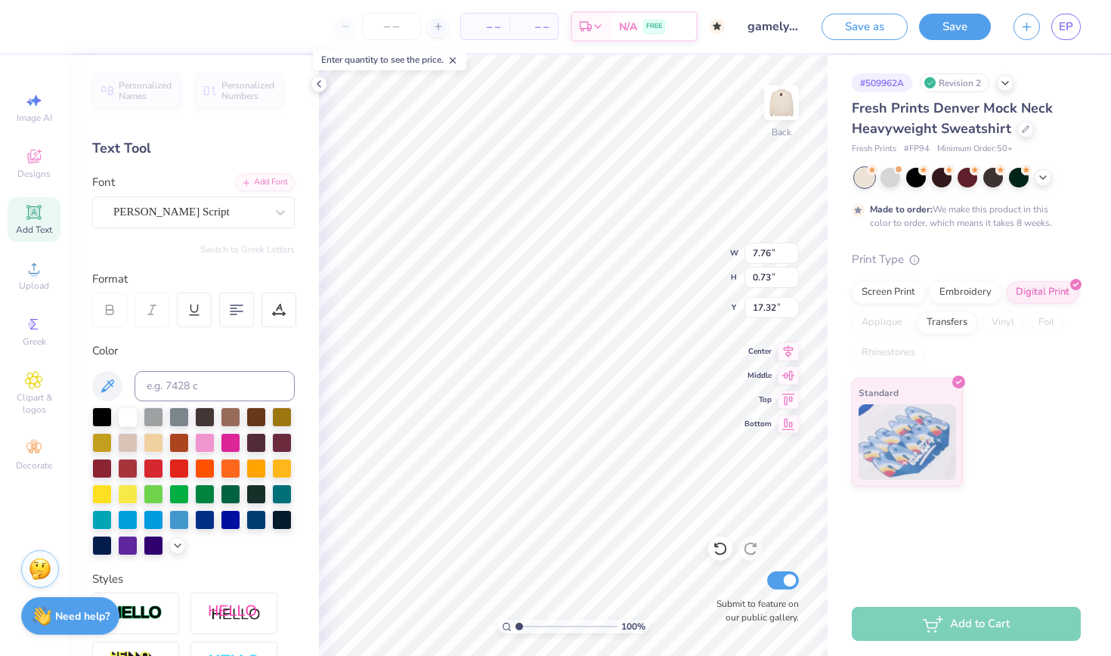
type input "16.83"
type input "6.38"
type input "0.60"
type input "16.85"
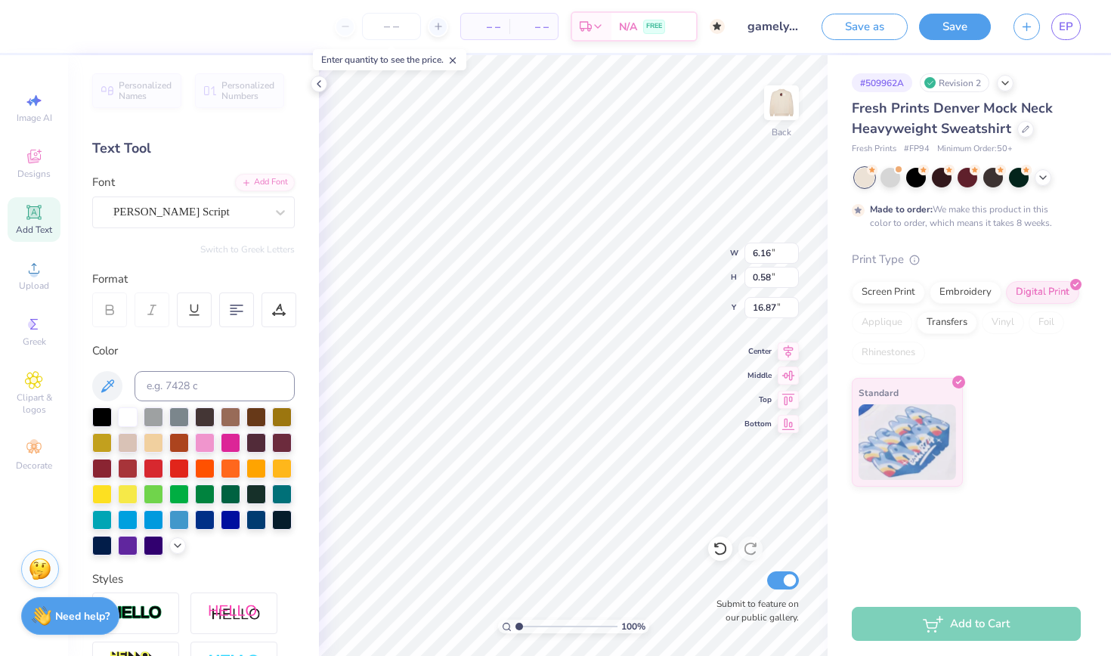
type input "16.83"
type input "2.21"
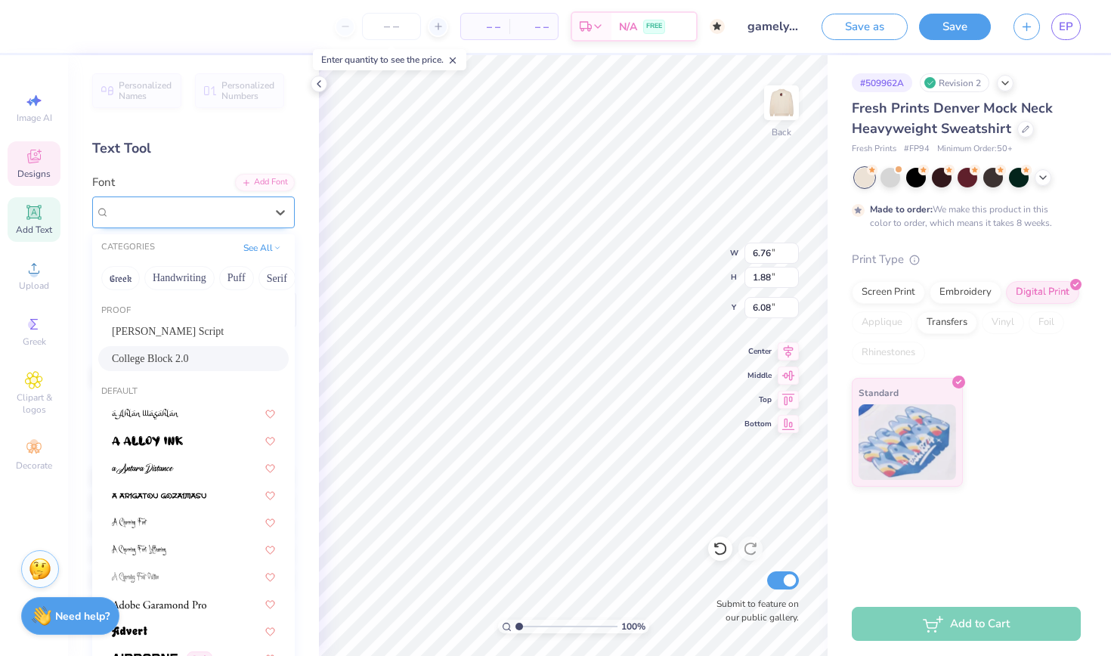
click at [257, 202] on div at bounding box center [188, 212] width 156 height 20
click at [178, 335] on div "[PERSON_NAME] Script" at bounding box center [193, 332] width 163 height 16
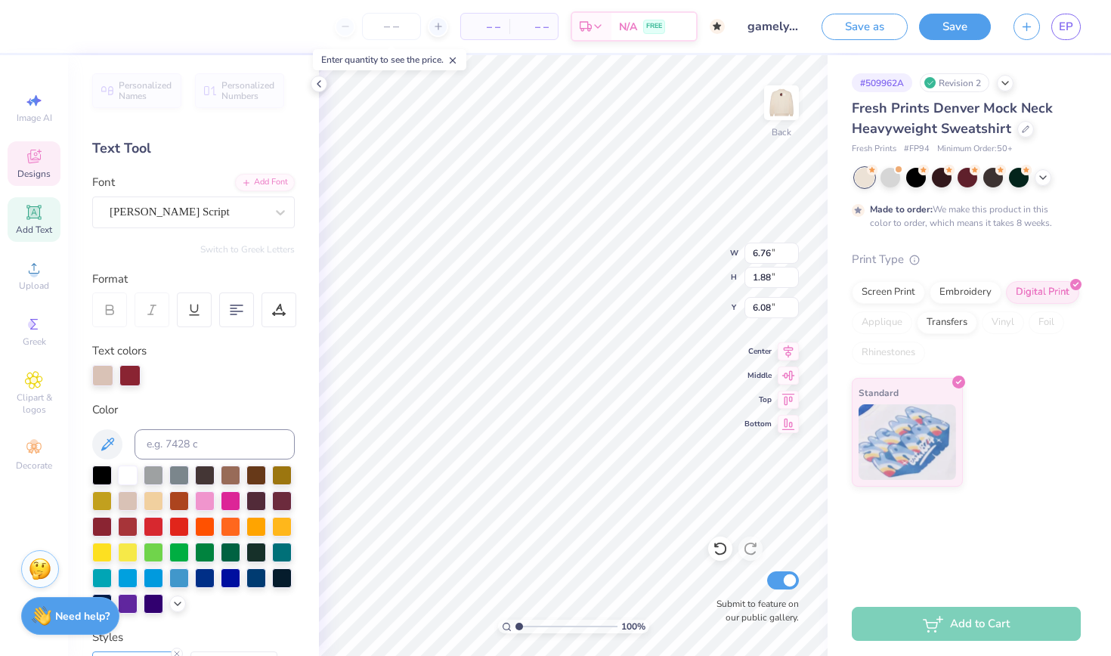
type input "9.65"
type input "2.01"
type input "6.02"
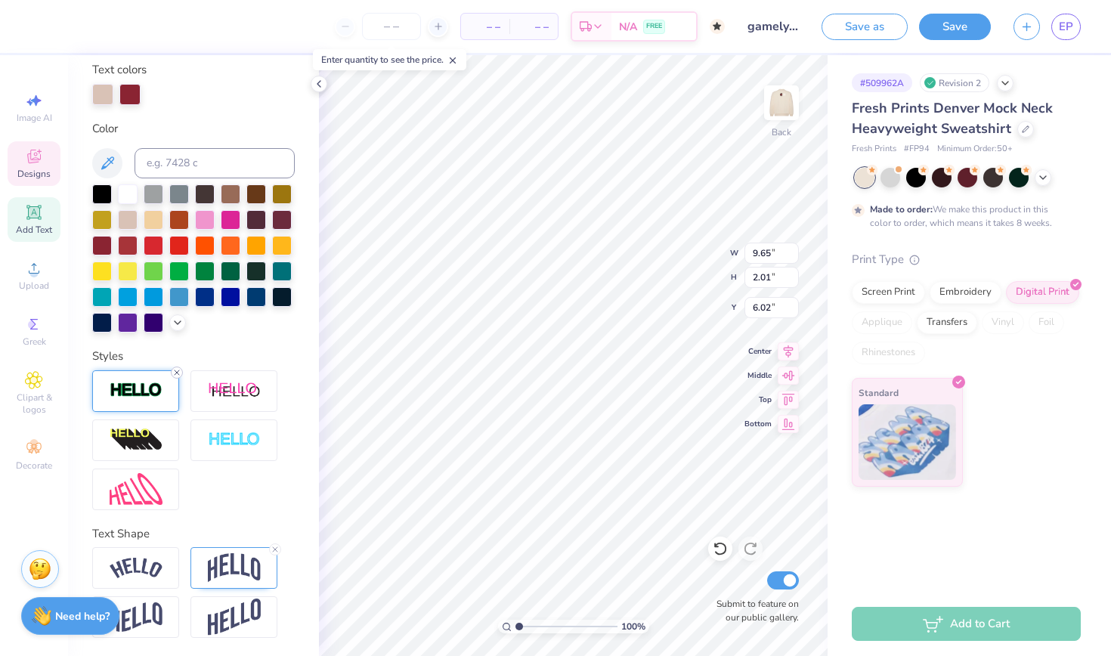
scroll to position [281, 0]
click at [156, 566] on img at bounding box center [136, 568] width 53 height 20
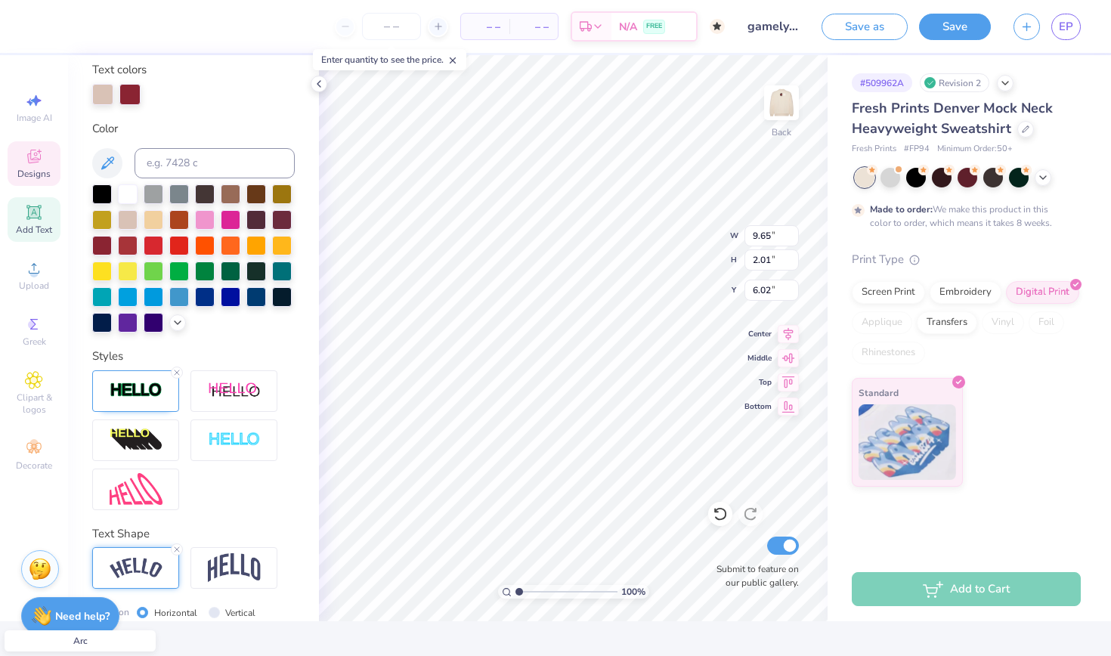
type input "10.24"
type input "1.78"
type input "6.13"
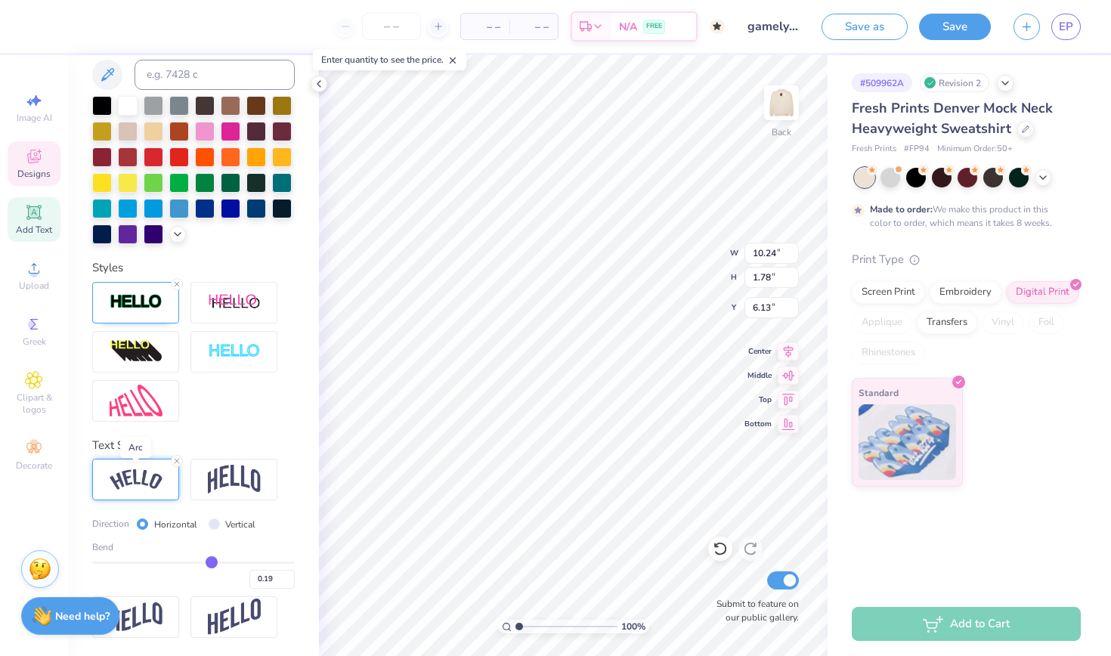
scroll to position [370, 0]
type input "0.16"
type input "0.14"
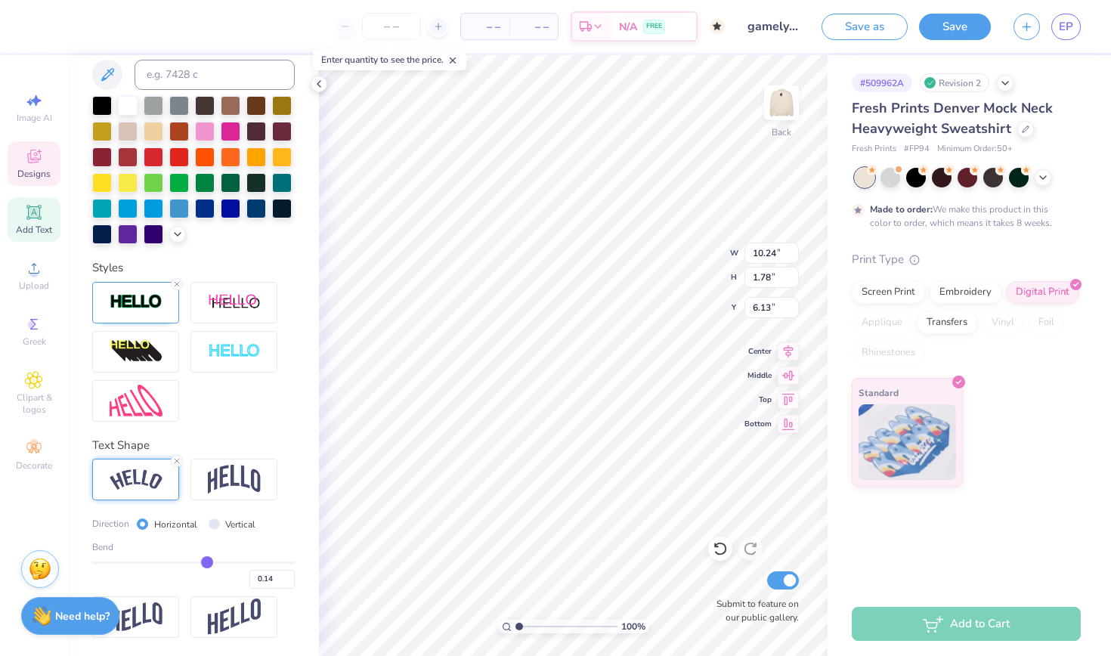
type input "0.13"
type input "0.12"
type input "0.1"
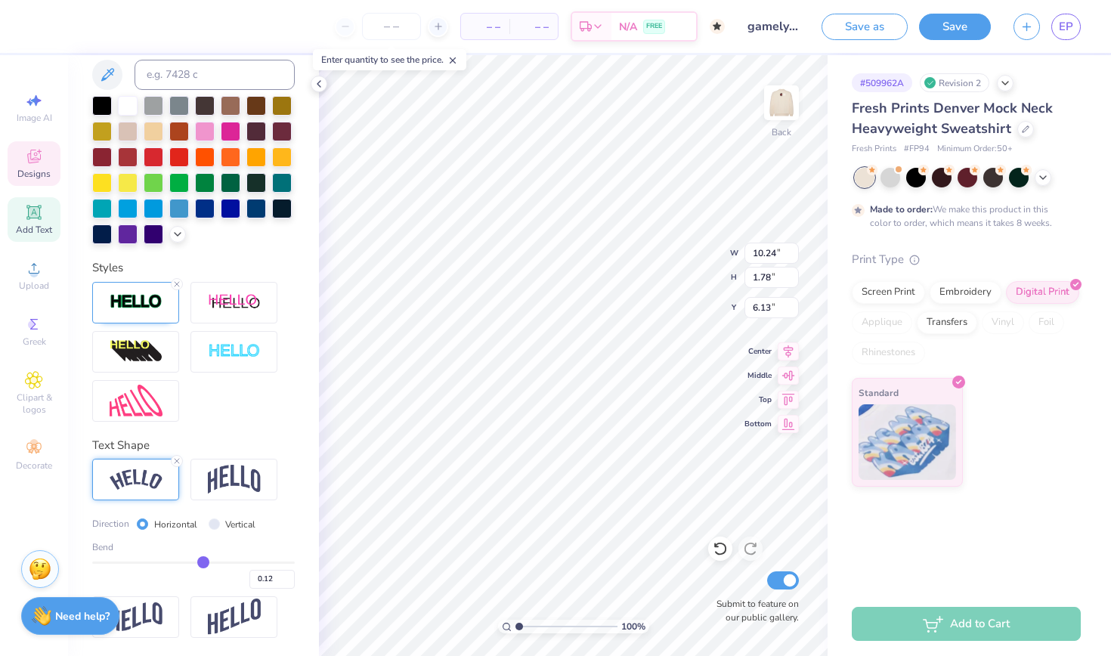
type input "0.10"
type input "0.08"
type input "0.07"
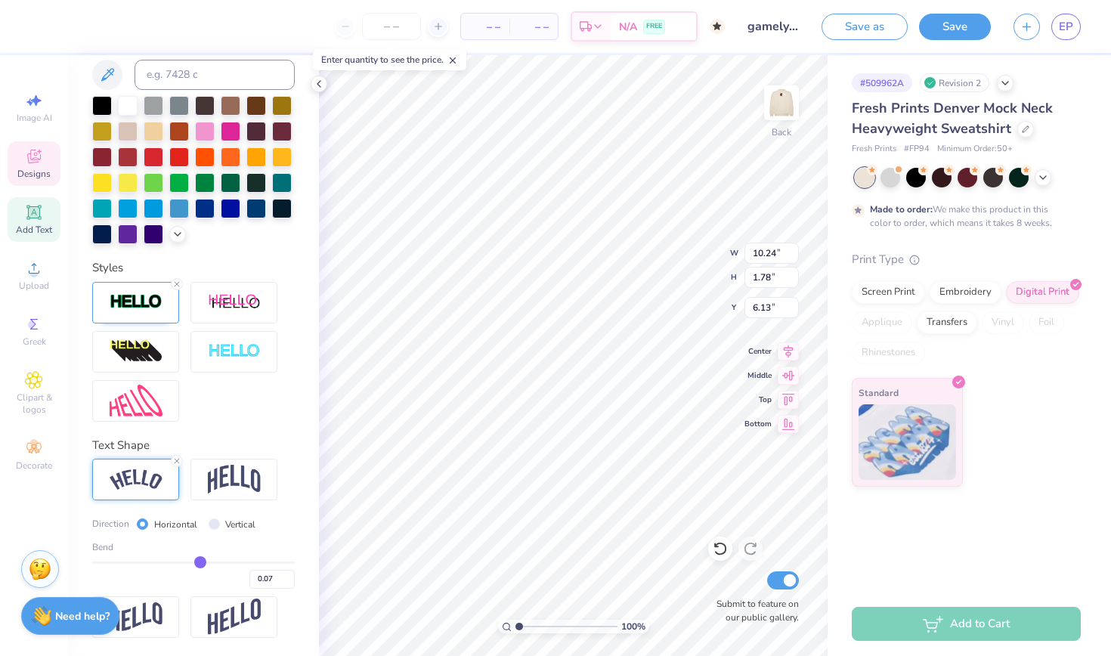
type input "0.06"
type input "0.05"
type input "0.04"
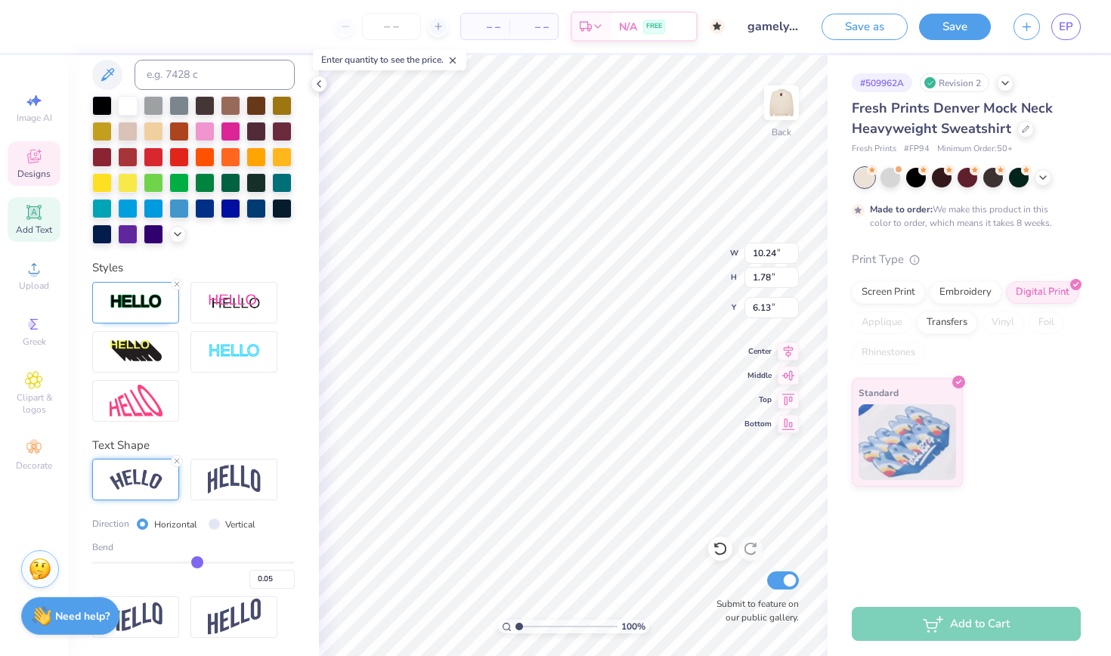
type input "0.04"
type input "0.03"
type input "0.02"
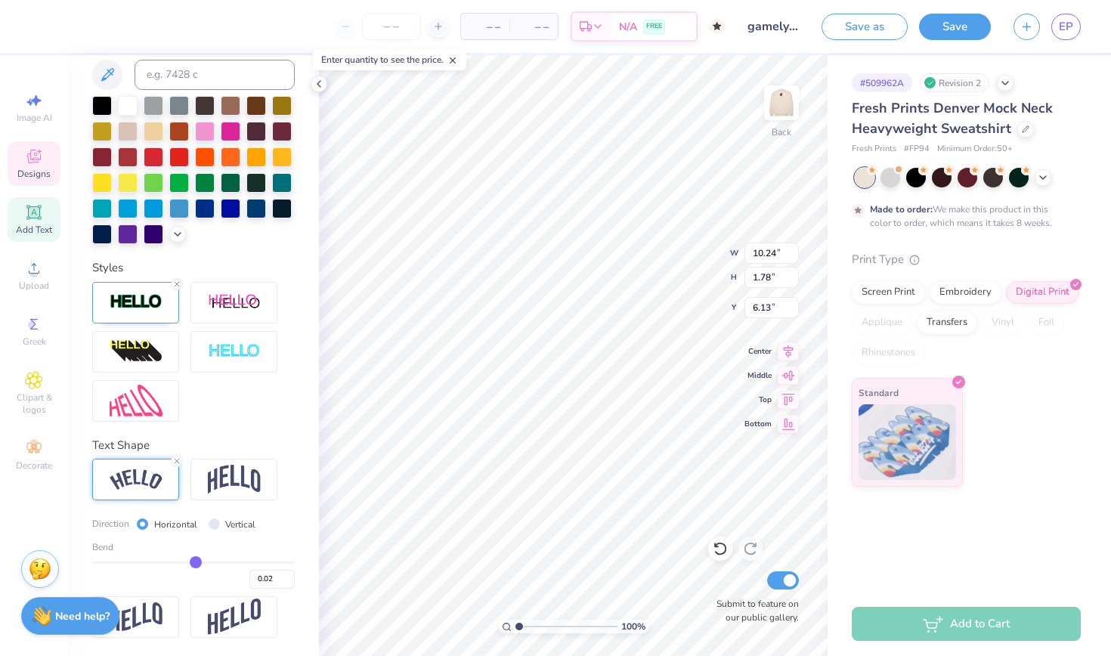
type input "0.01"
type input "0"
type input "0.00"
type input "-0.01"
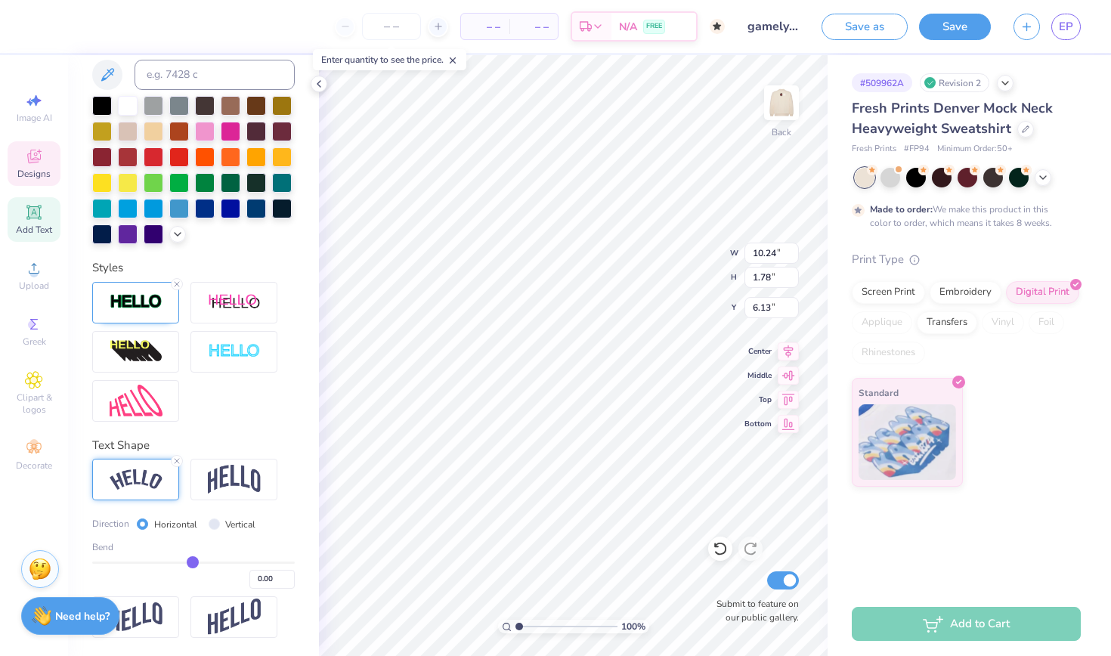
type input "-0.01"
type input "-0.02"
drag, startPoint x: 210, startPoint y: 563, endPoint x: 191, endPoint y: 563, distance: 18.9
type input "-0.02"
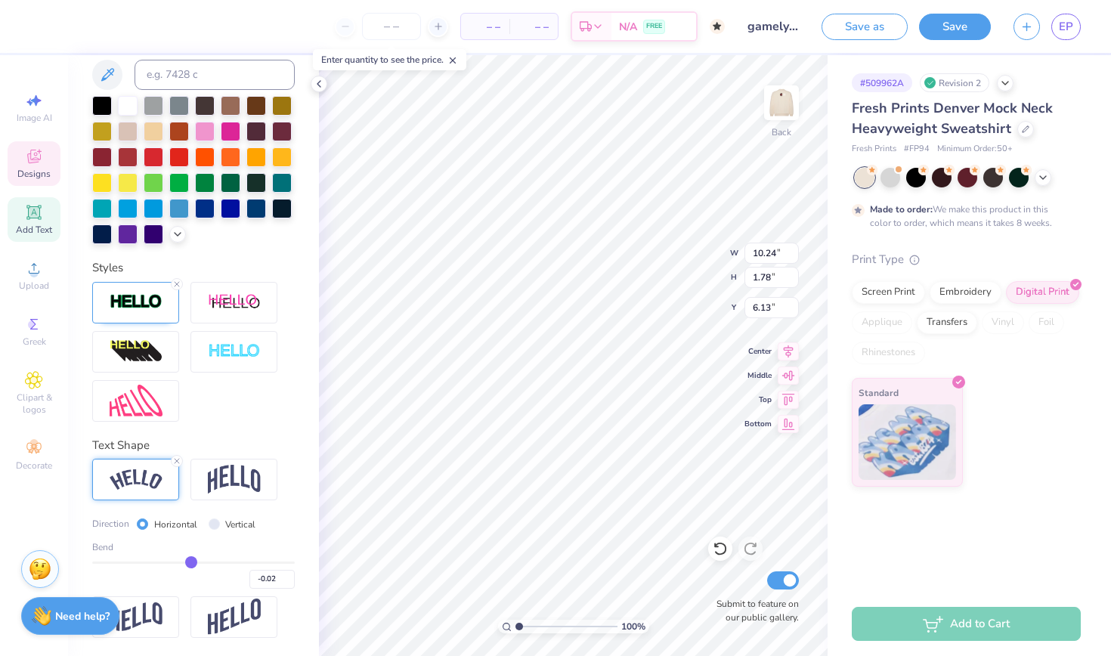
click at [191, 563] on input "range" at bounding box center [193, 563] width 203 height 2
type input "9.70"
type input "1.69"
type input "6.17"
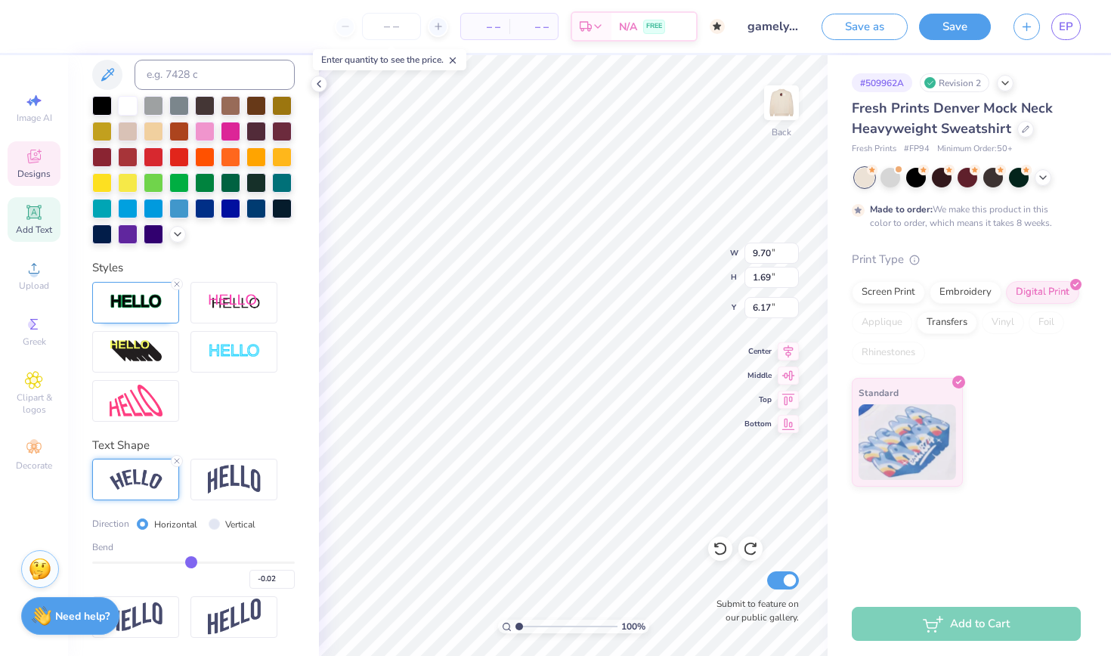
type textarea "GAMEDY"
